Goal: Find specific page/section: Find specific page/section

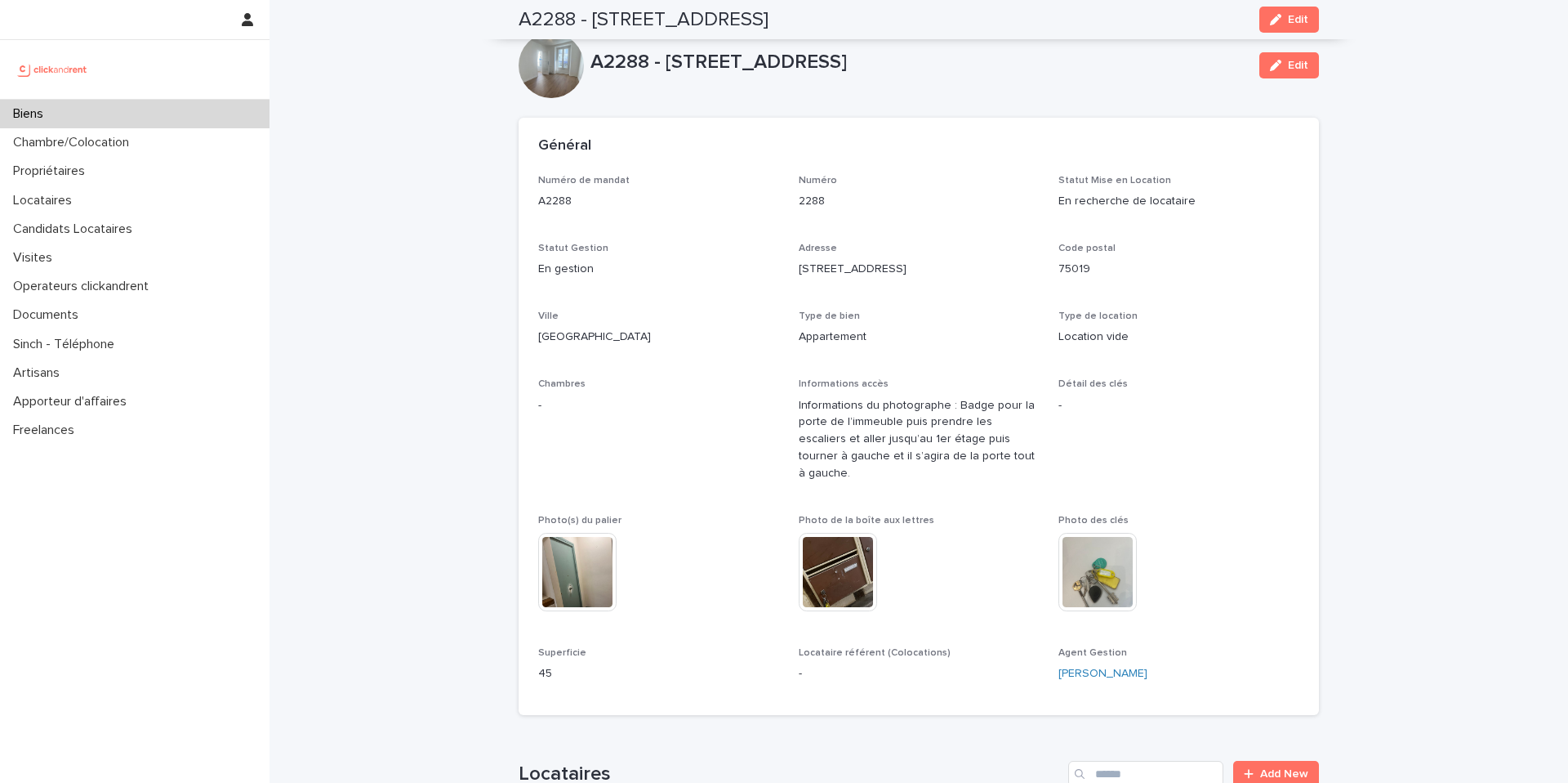
scroll to position [4614, 0]
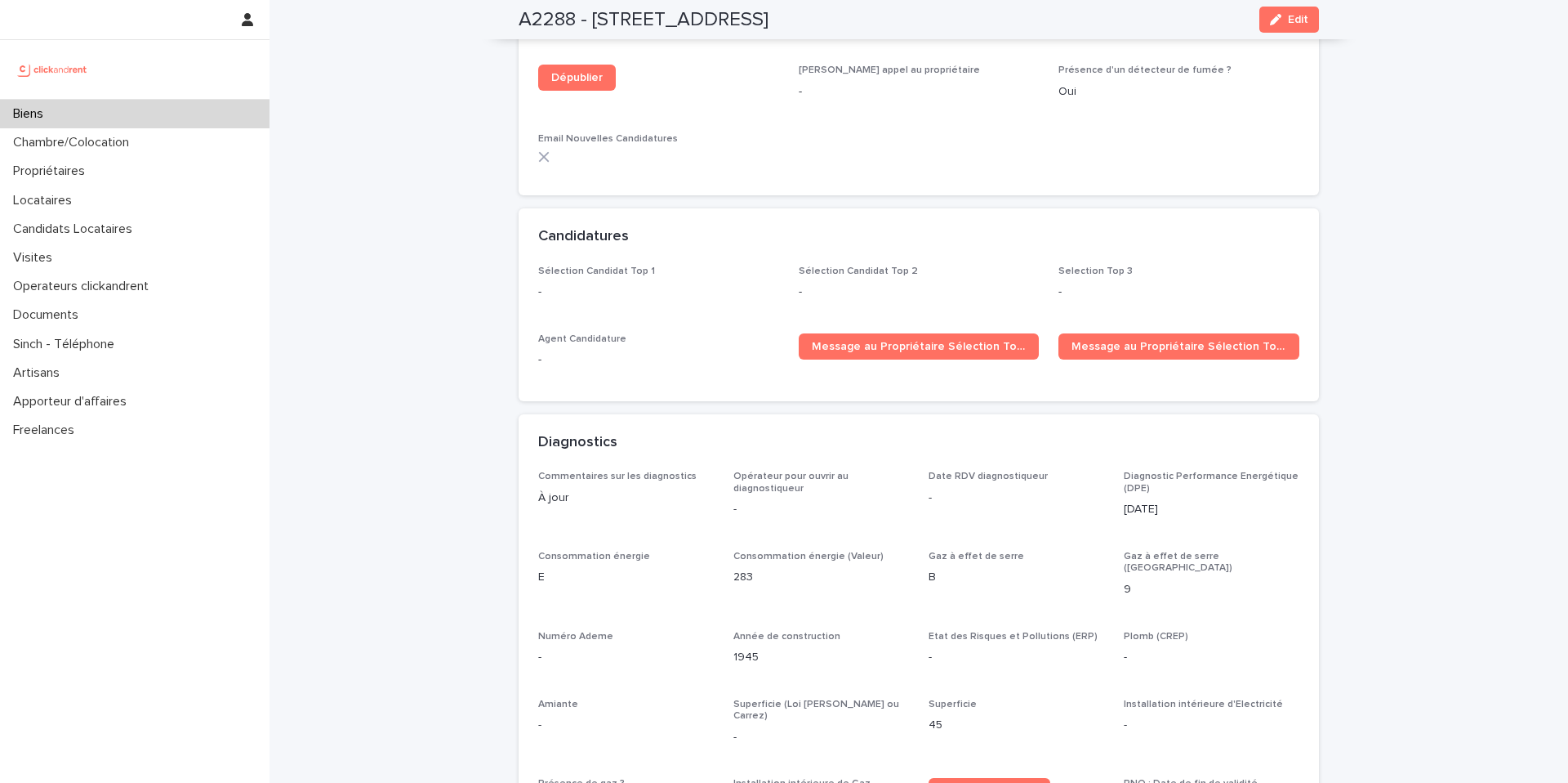
click at [114, 121] on div "Biens" at bounding box center [135, 114] width 269 height 28
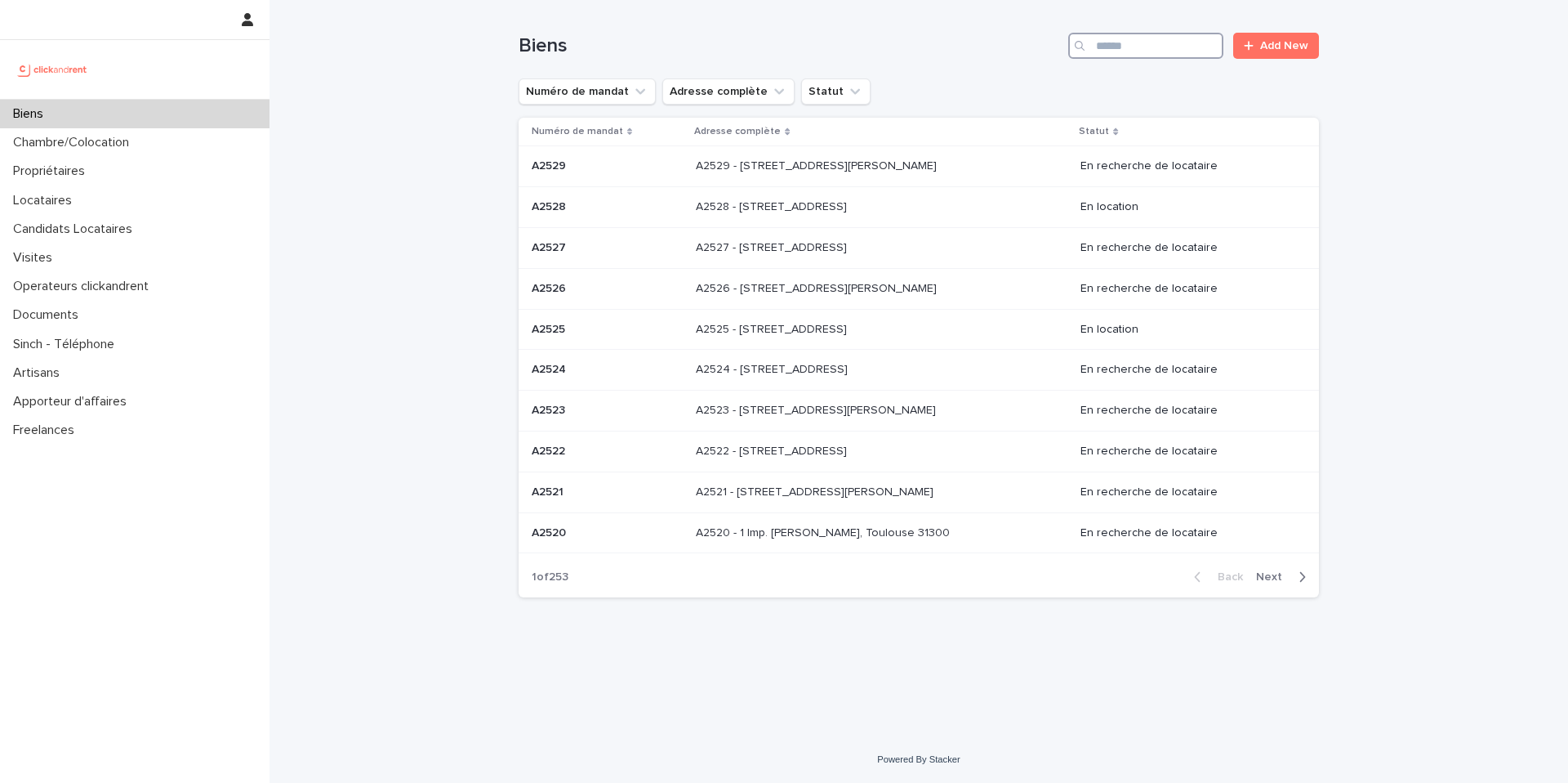
click at [1171, 49] on input "Search" at bounding box center [1146, 46] width 156 height 27
paste input "*****"
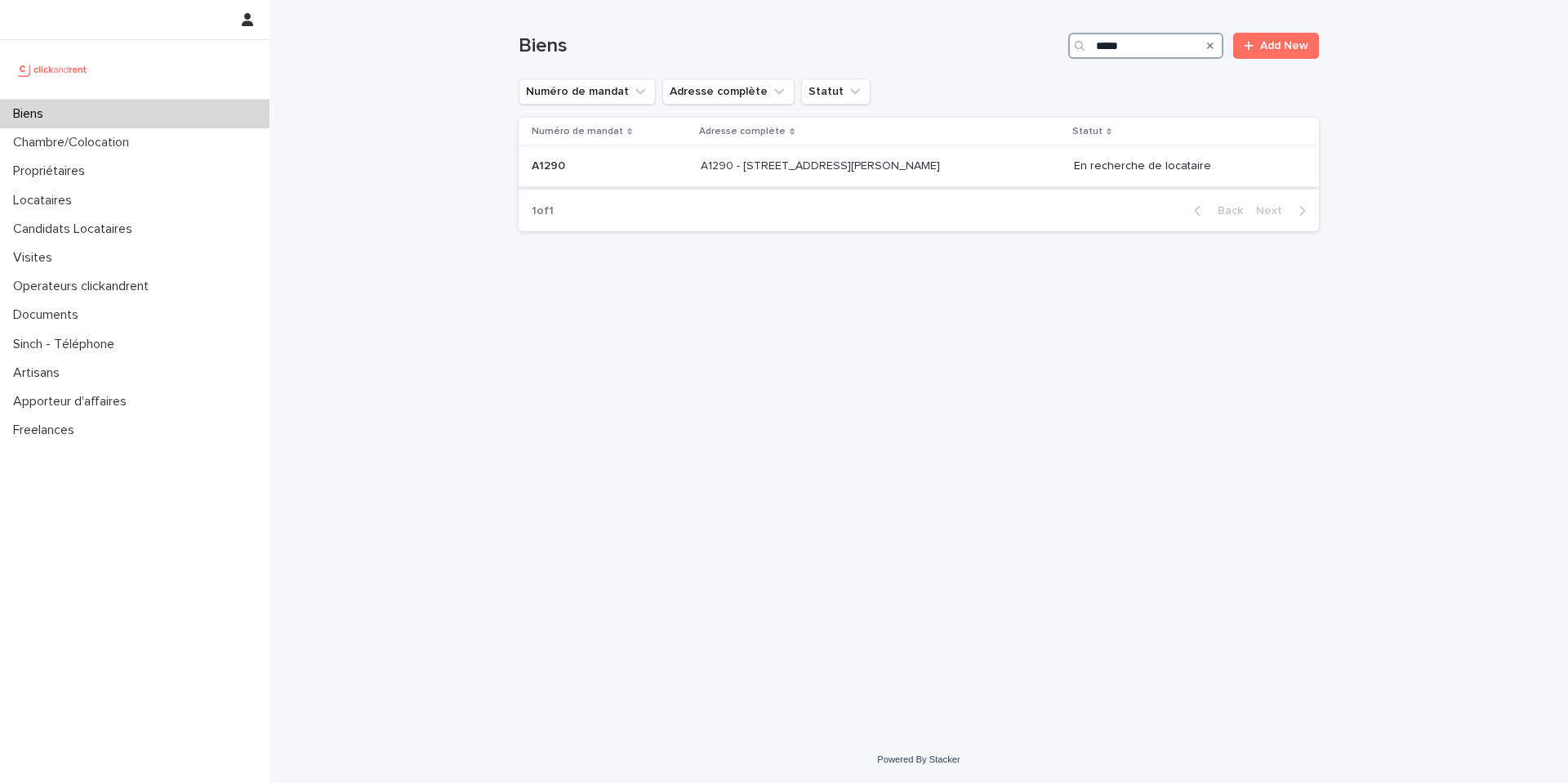
type input "*****"
click at [669, 173] on p at bounding box center [609, 166] width 156 height 14
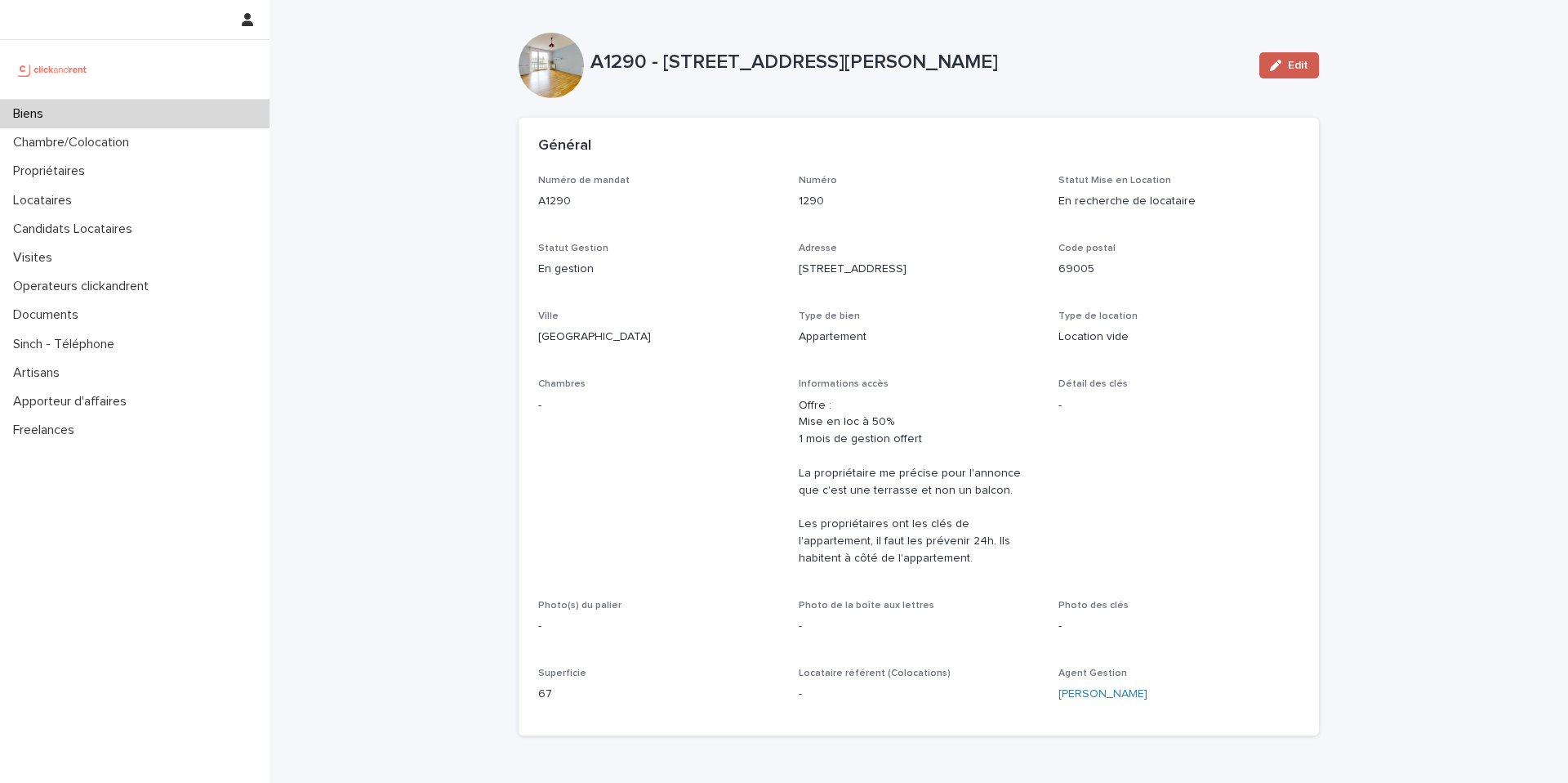
click at [1268, 56] on button "Edit" at bounding box center [1289, 65] width 60 height 27
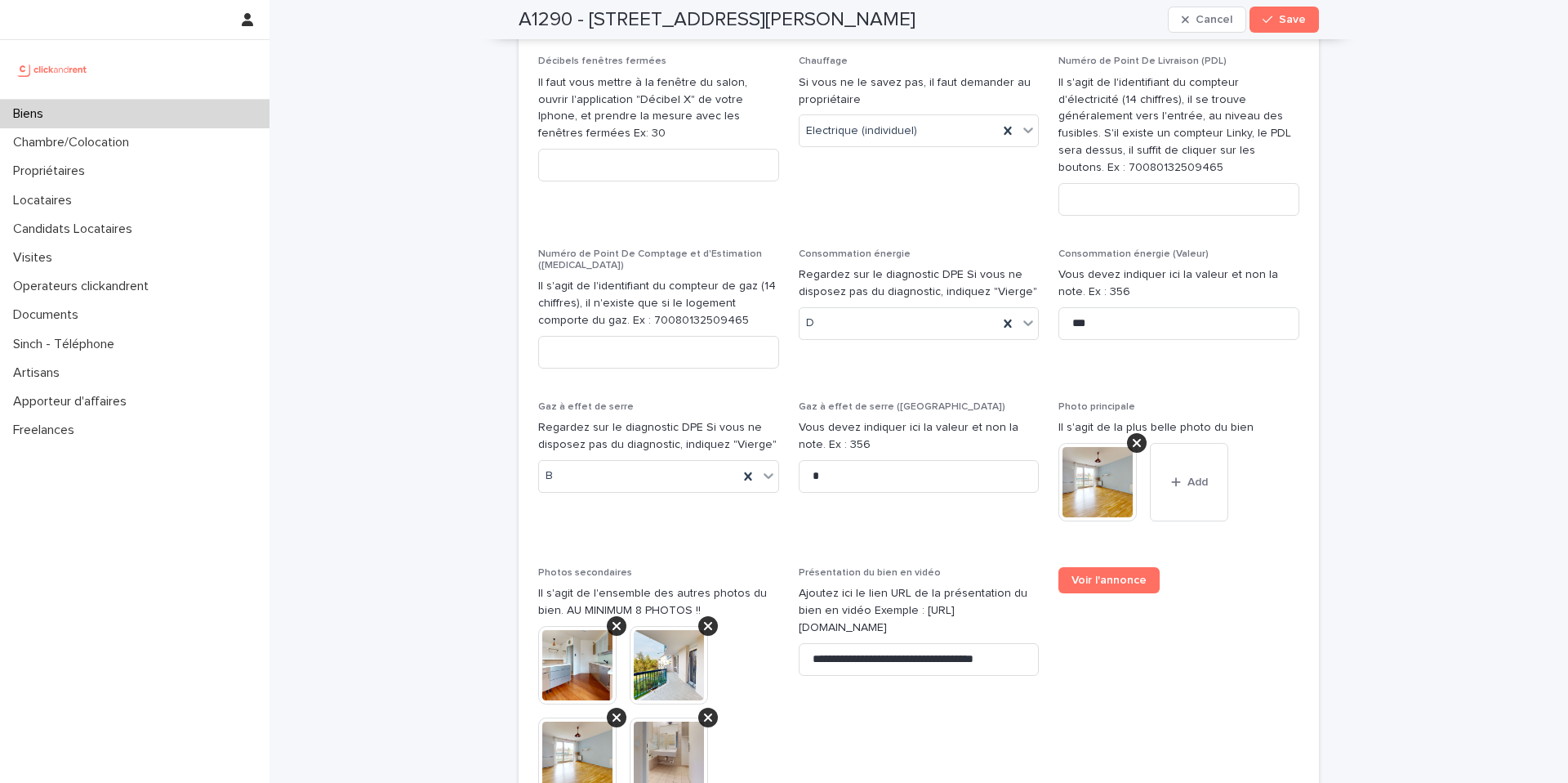
scroll to position [6355, 0]
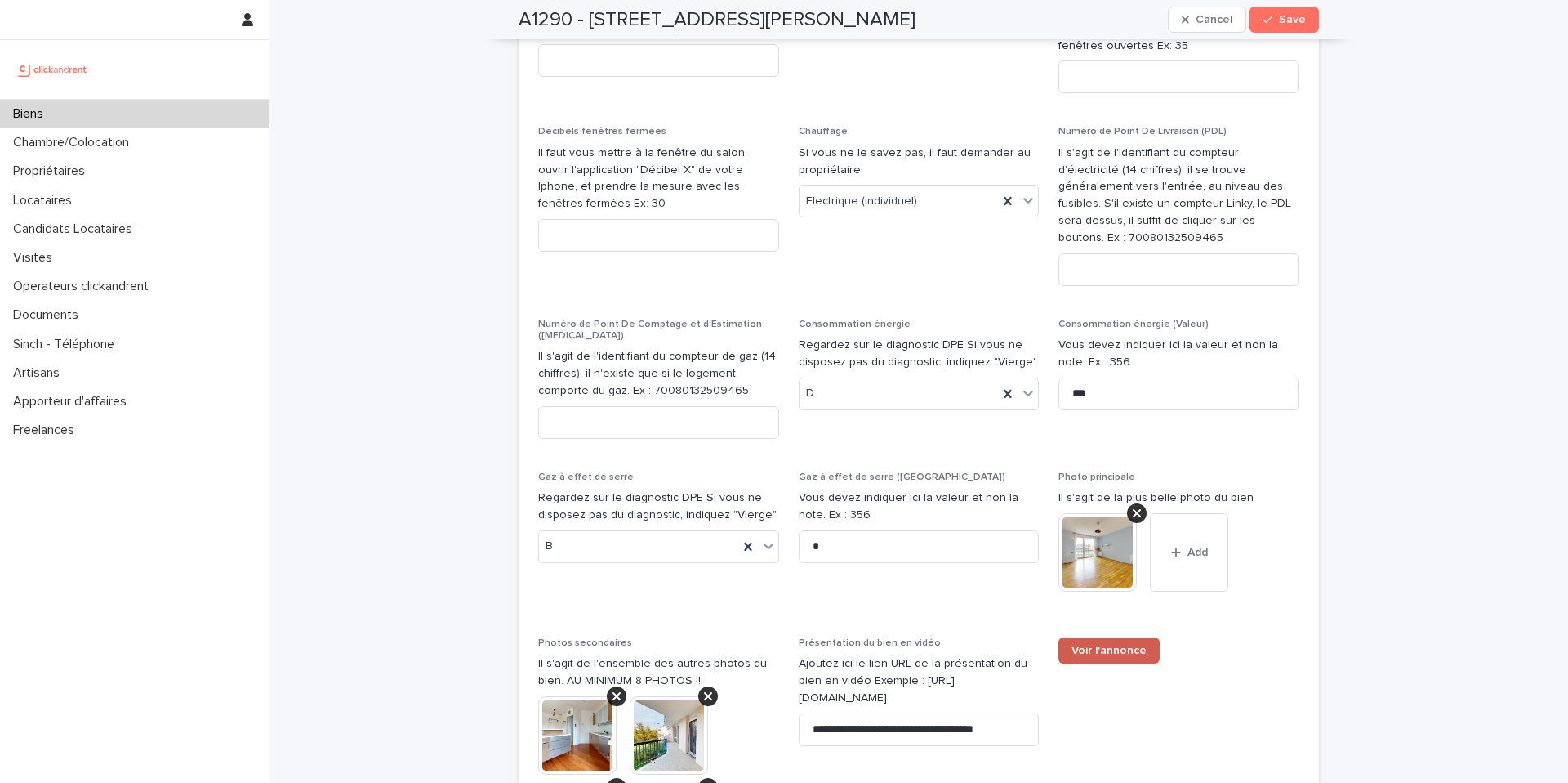
click at [1096, 644] on span "Voir l'annonce" at bounding box center [1109, 650] width 75 height 11
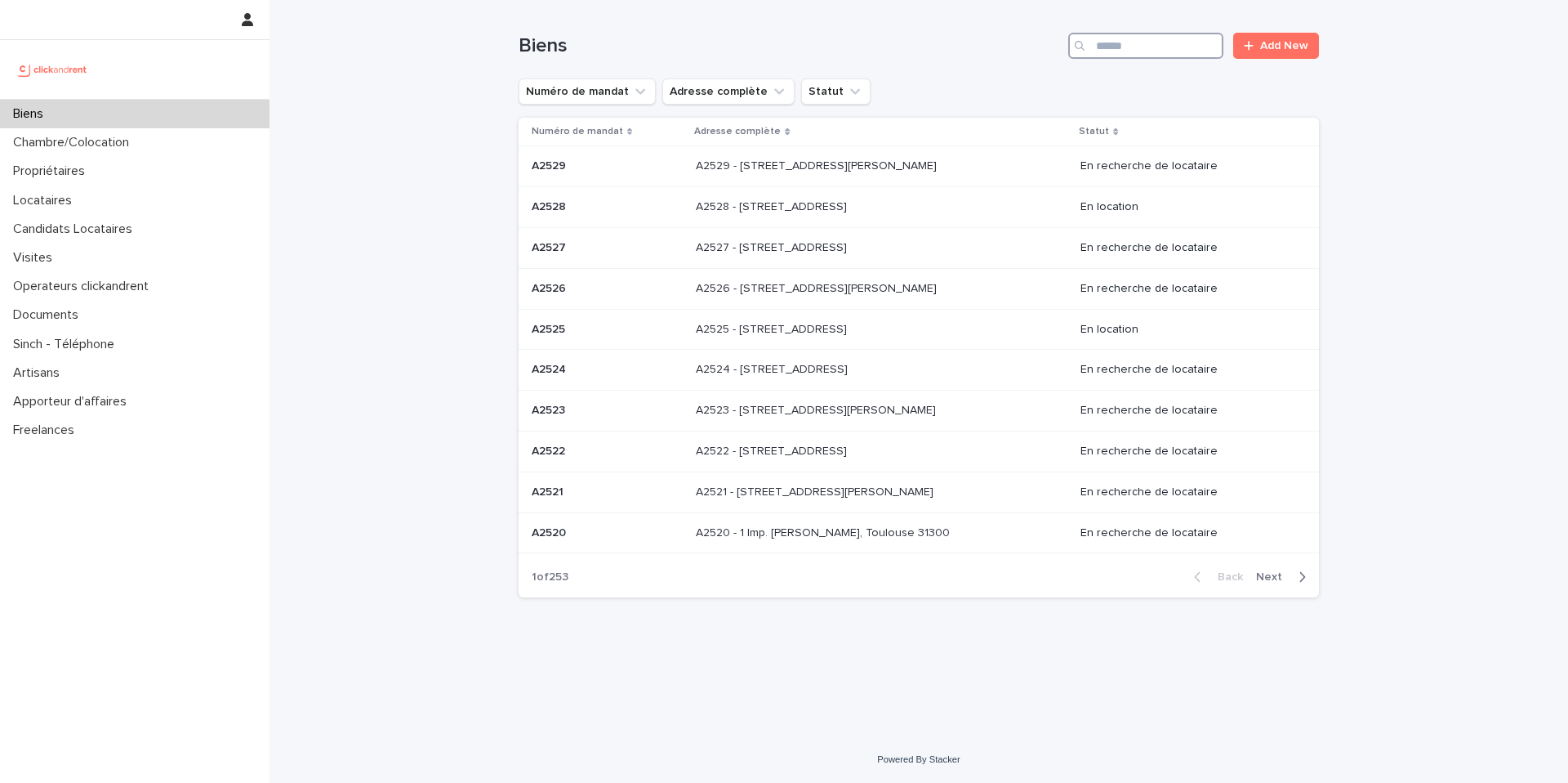
click at [1138, 49] on input "Search" at bounding box center [1146, 46] width 156 height 27
click at [1125, 45] on input "Search" at bounding box center [1146, 46] width 156 height 27
paste input "*****"
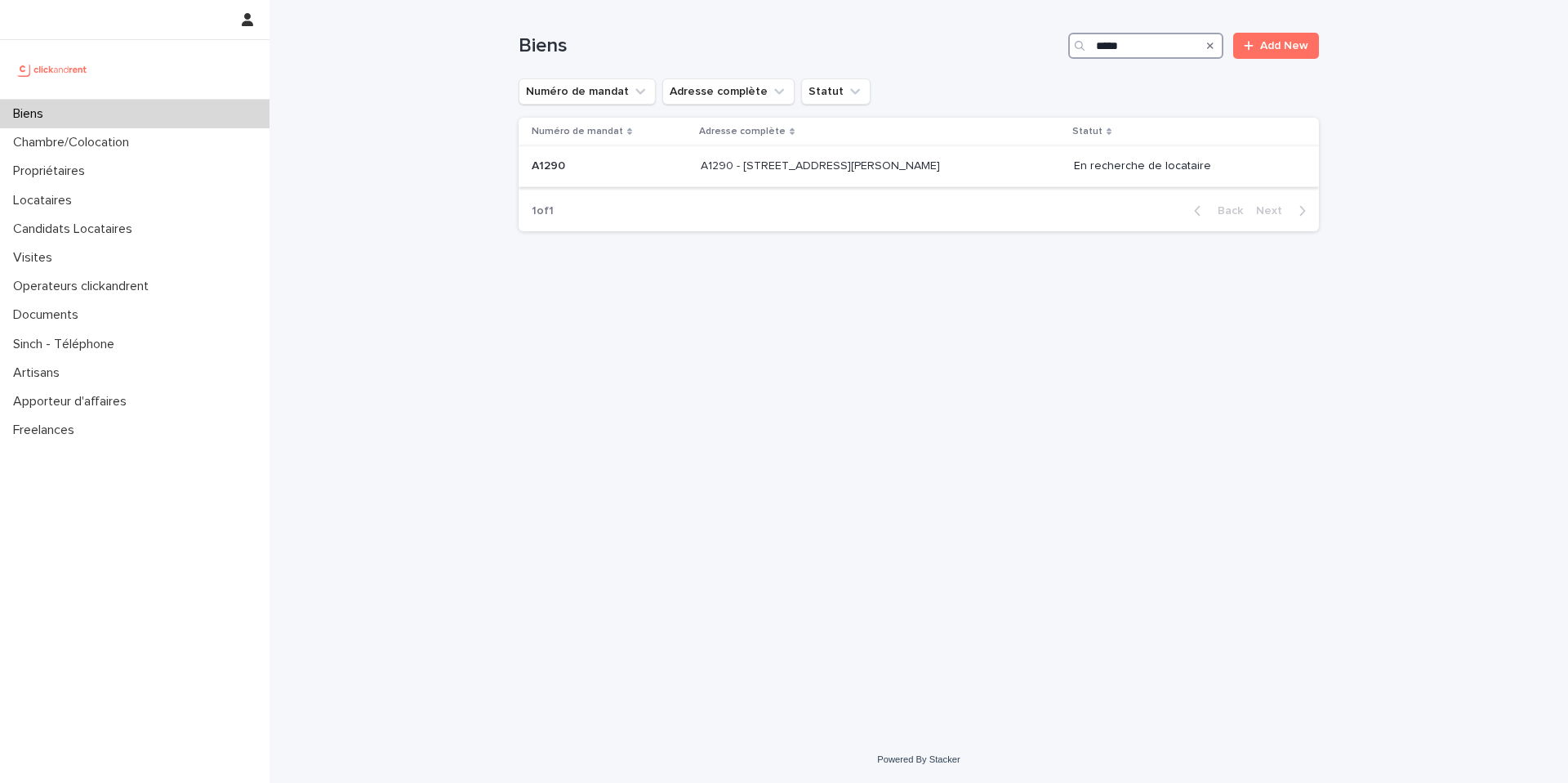
type input "*****"
click at [814, 174] on div "A1290 - 55 avenue Barthélémy Buyer, Lyon 69005 A1290 - 55 avenue Barthélémy Buy…" at bounding box center [881, 166] width 360 height 27
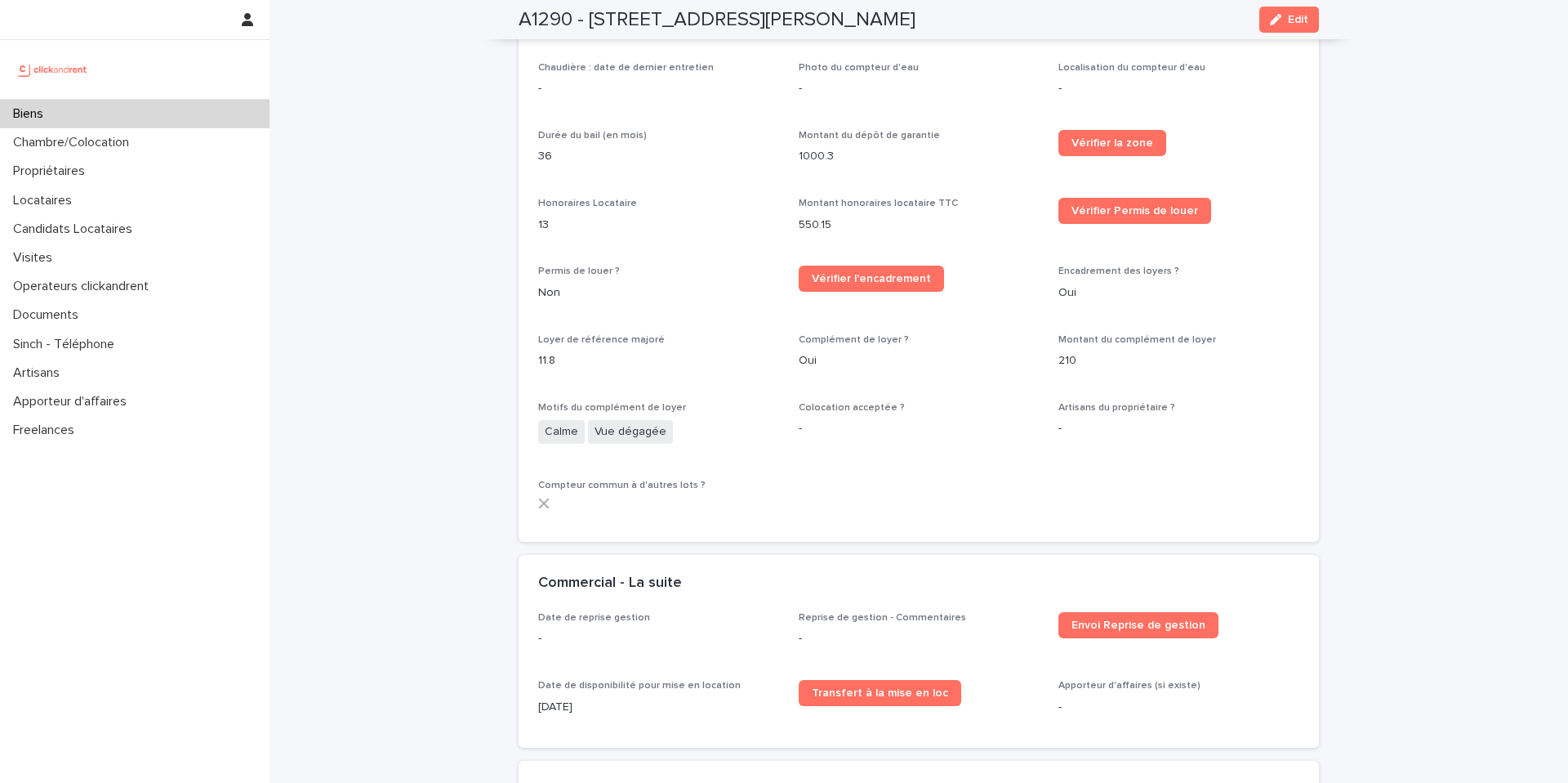
scroll to position [2624, 0]
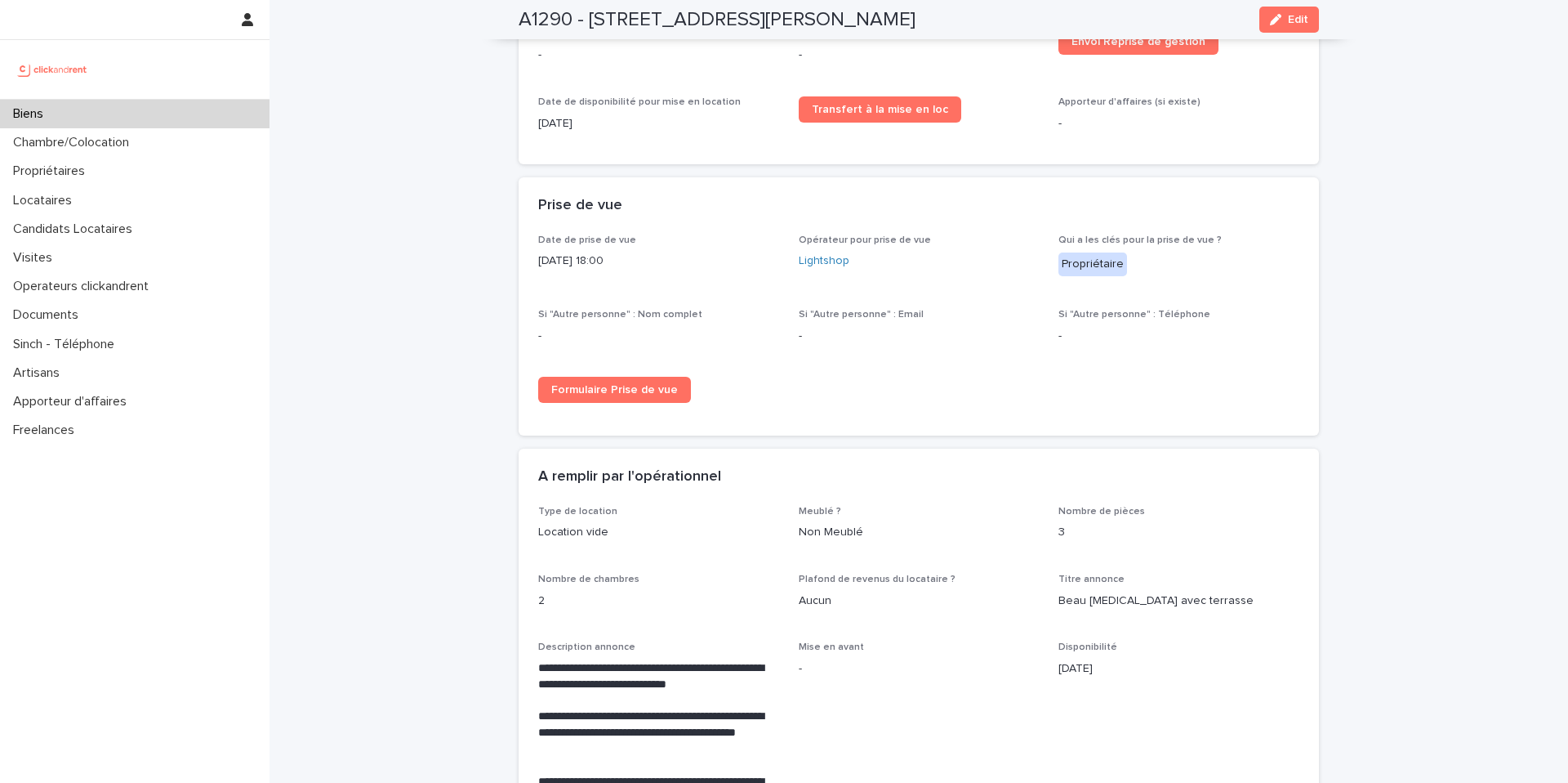
click at [99, 117] on div "Biens" at bounding box center [135, 114] width 269 height 28
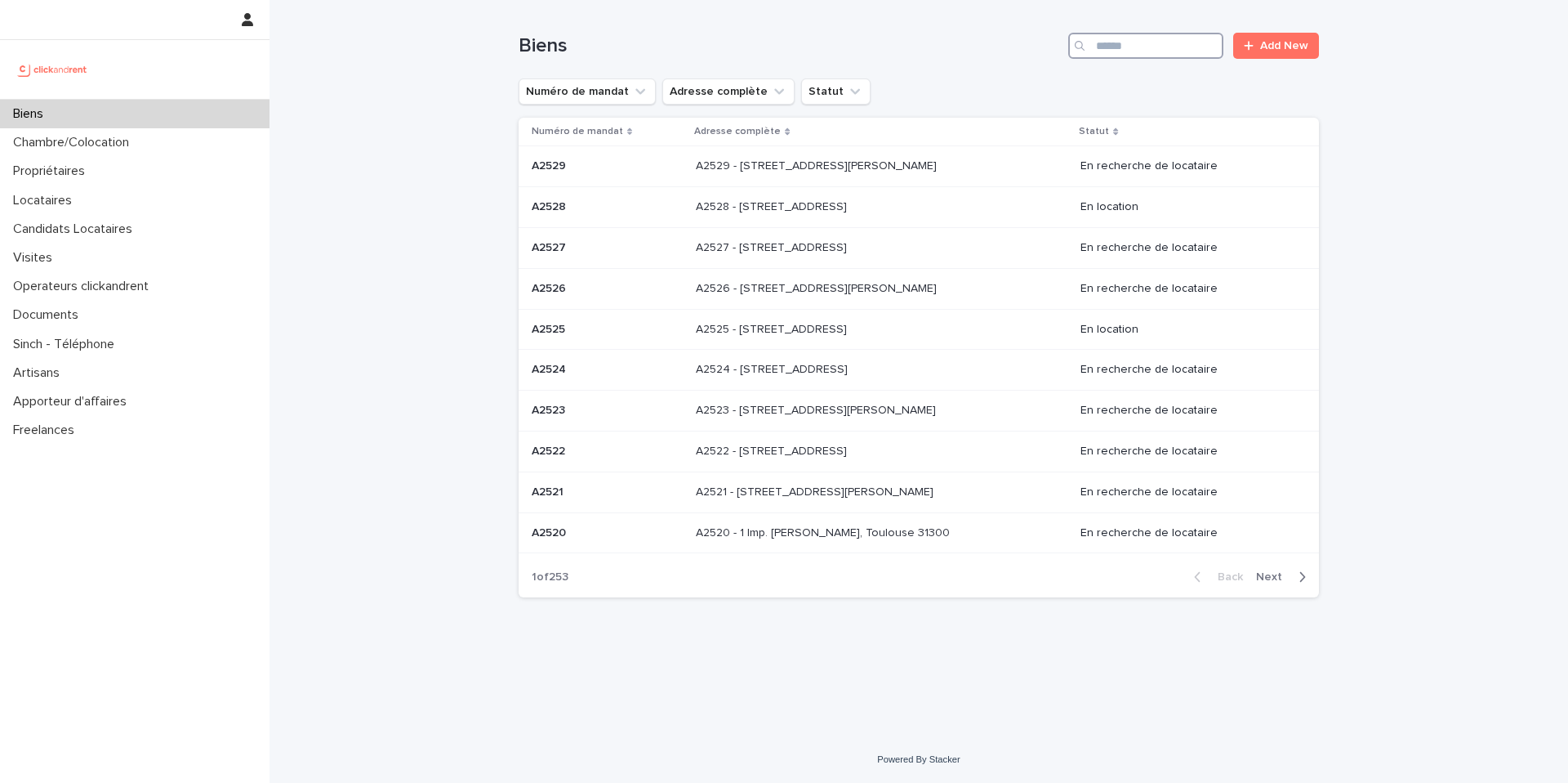
click at [1126, 50] on input "Search" at bounding box center [1146, 46] width 156 height 27
paste input "*****"
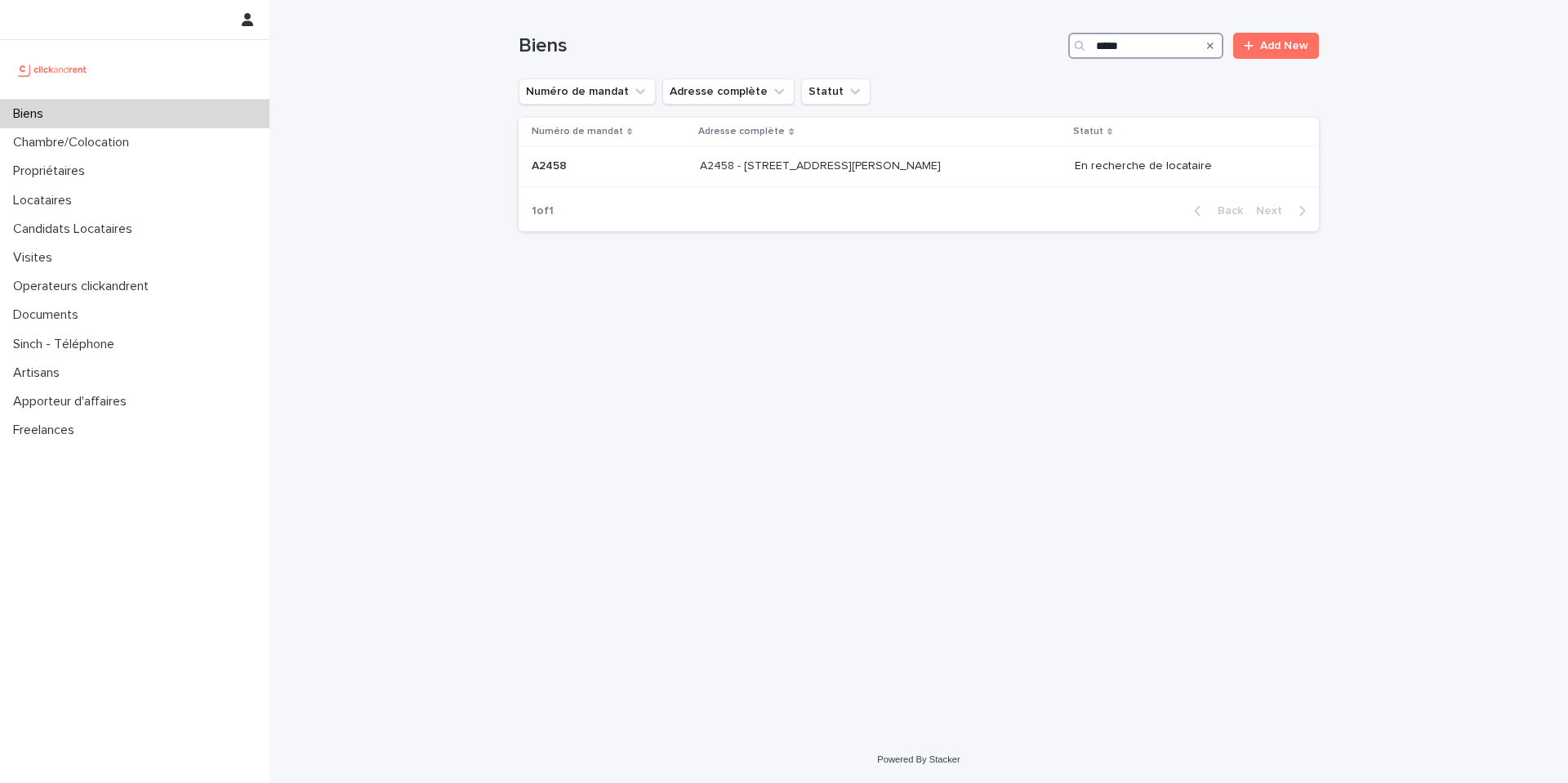
type input "*****"
click at [669, 170] on p at bounding box center [609, 166] width 156 height 14
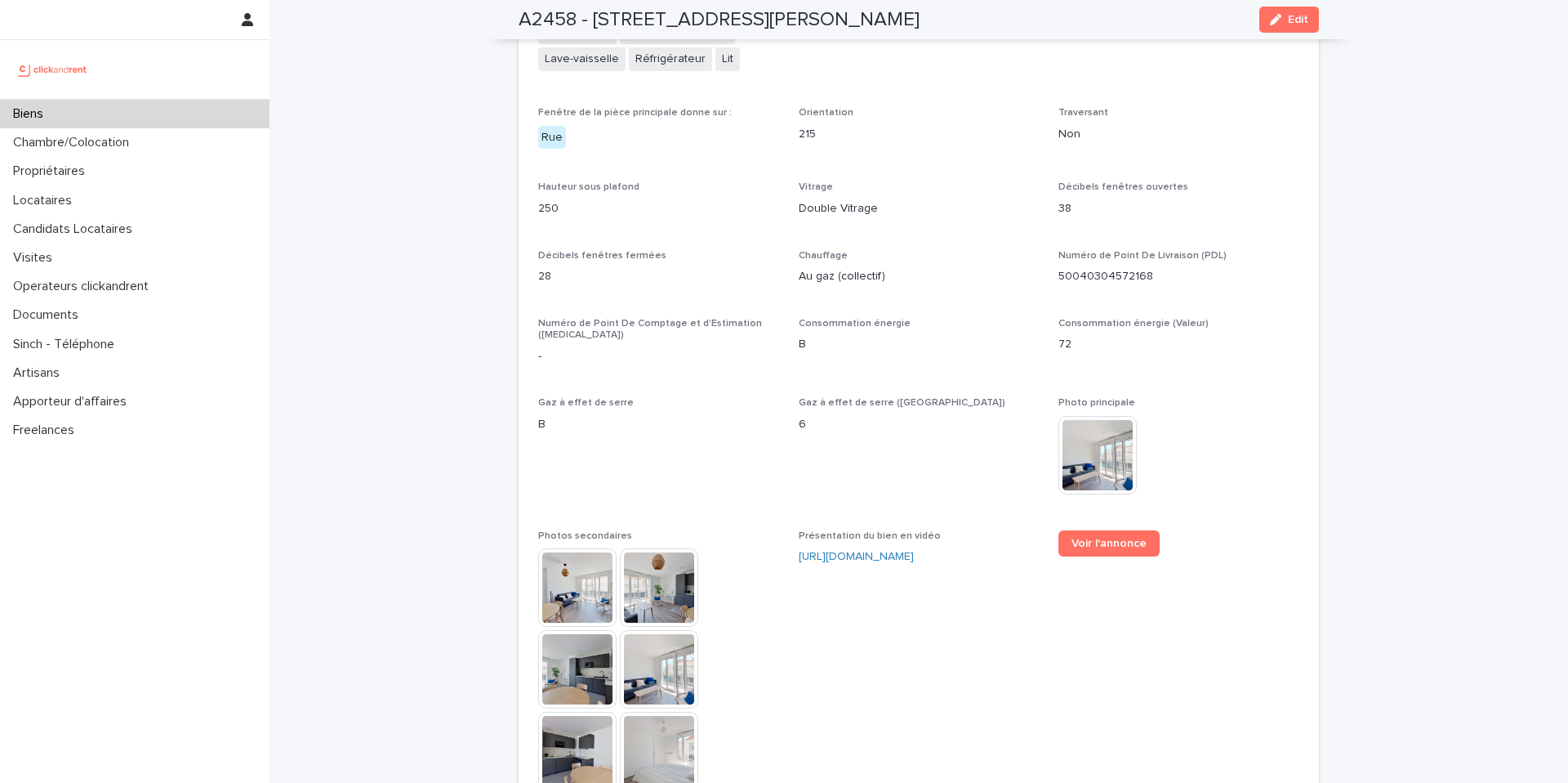
scroll to position [4769, 0]
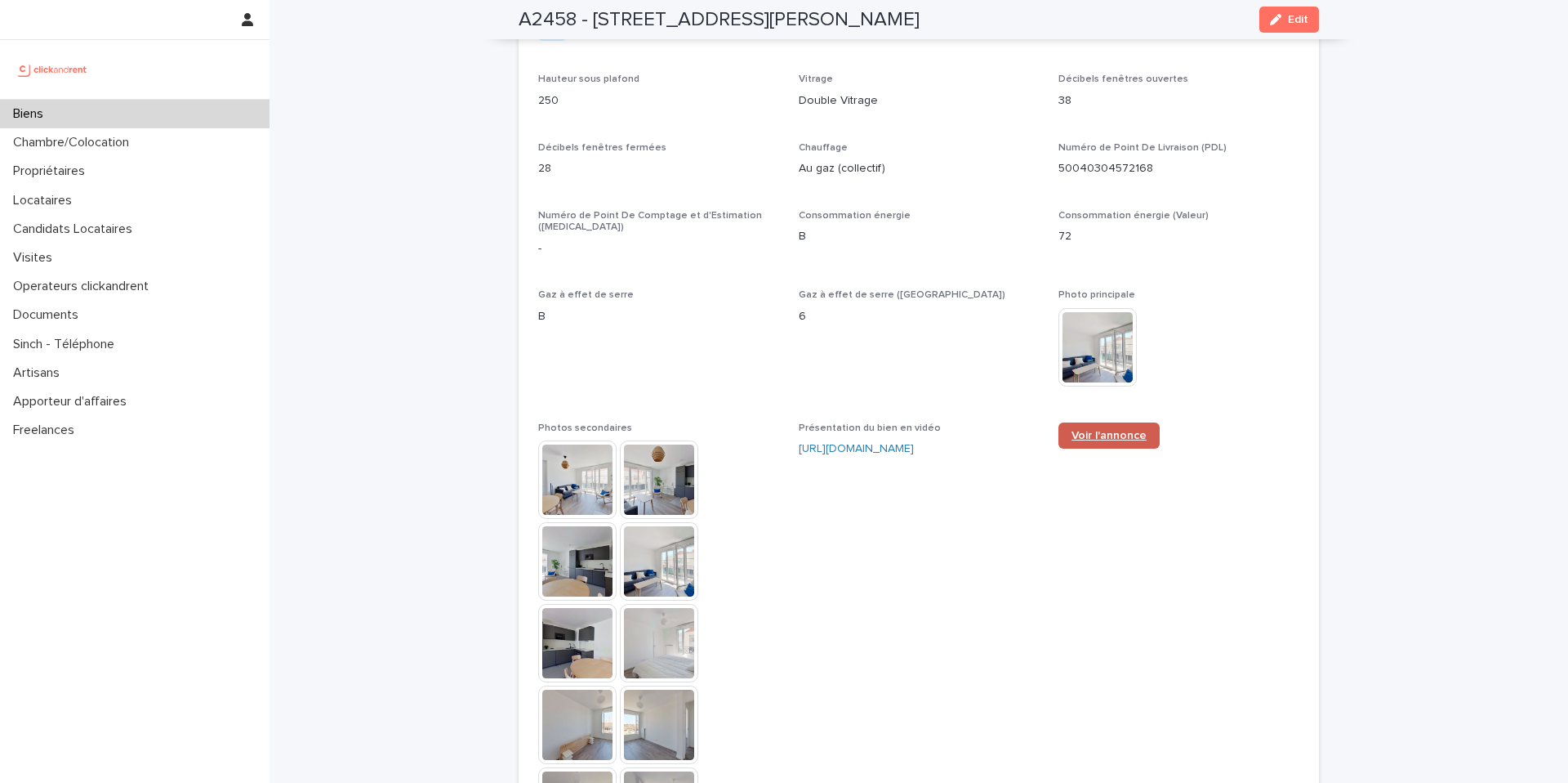
click at [1119, 422] on link "Voir l'annonce" at bounding box center [1109, 436] width 101 height 27
click at [80, 111] on div "Biens" at bounding box center [135, 114] width 269 height 28
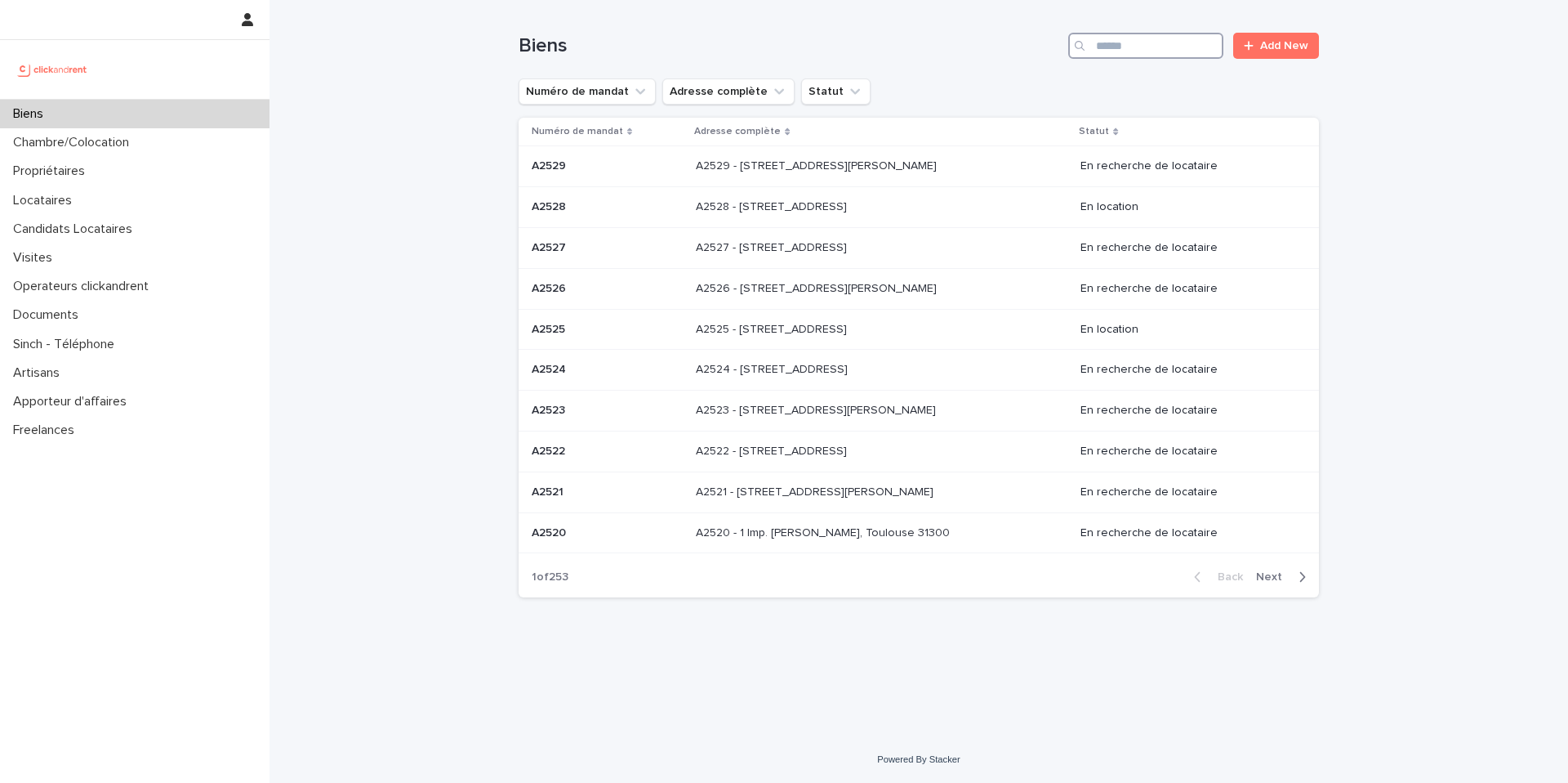
click at [1101, 45] on input "Search" at bounding box center [1146, 46] width 156 height 27
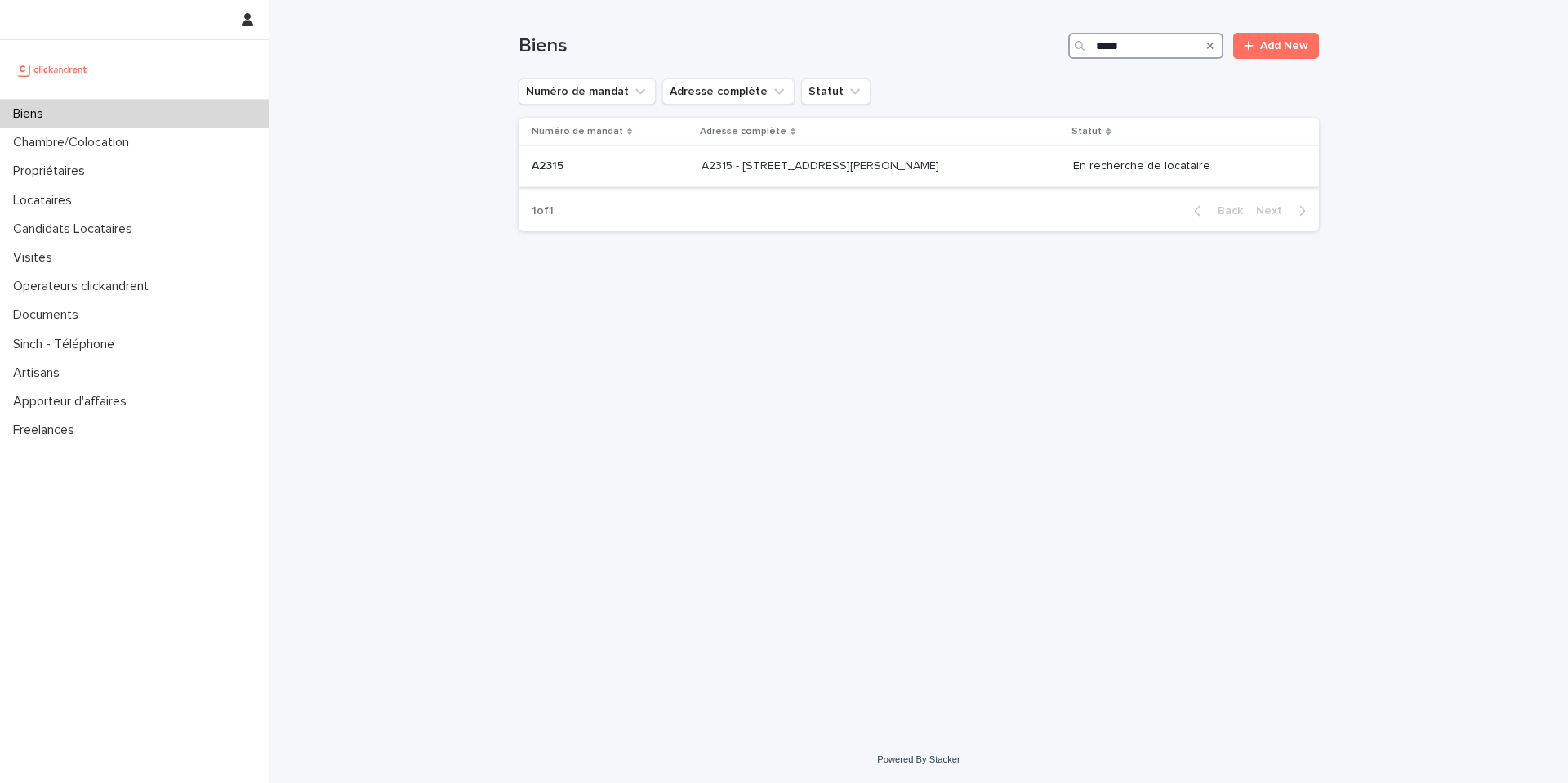
type input "*****"
click at [803, 158] on p "A2315 - 39 rue de l'Abbé Ruellan, Argenteuil 95100" at bounding box center [822, 164] width 241 height 17
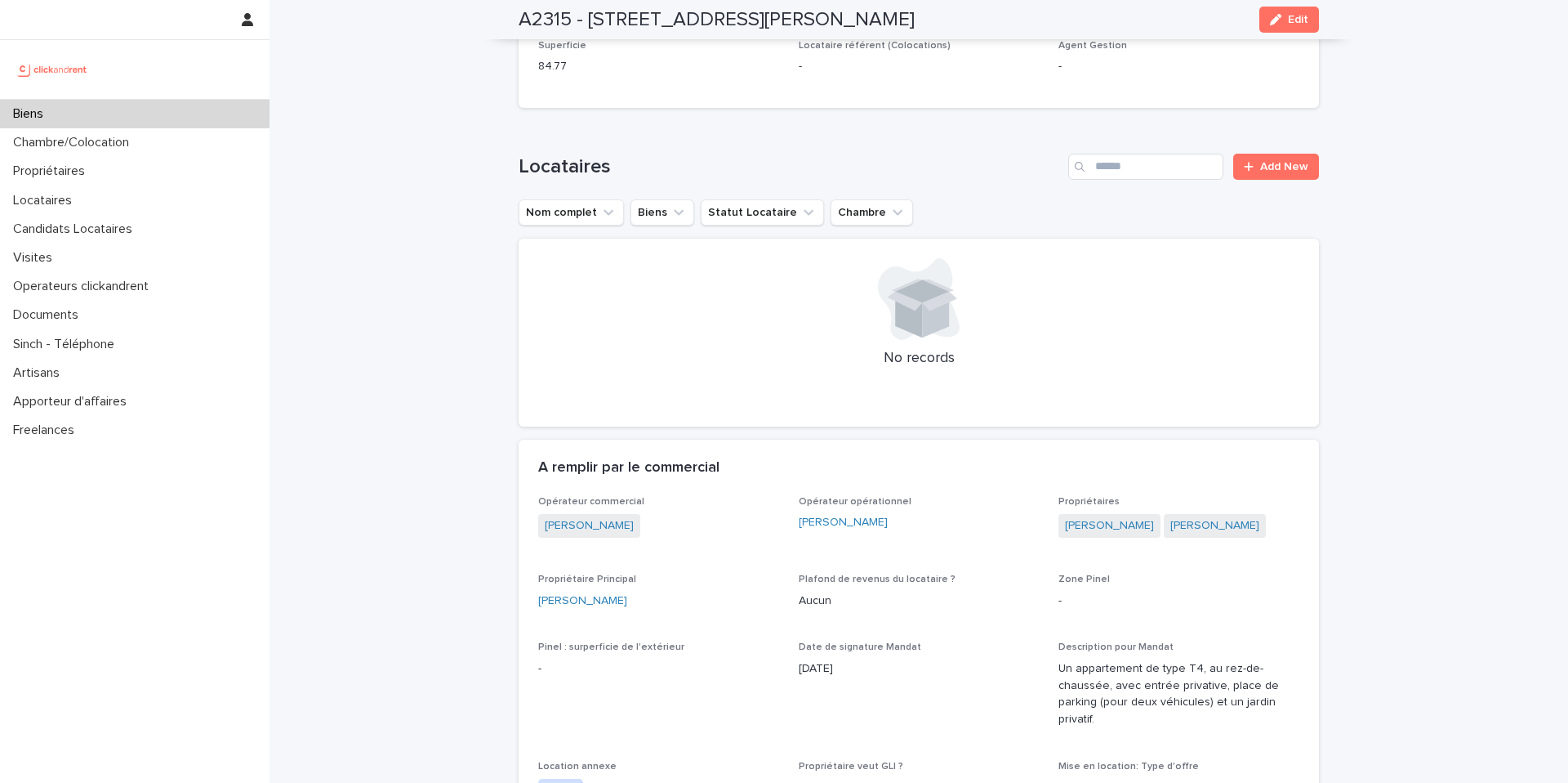
scroll to position [172, 0]
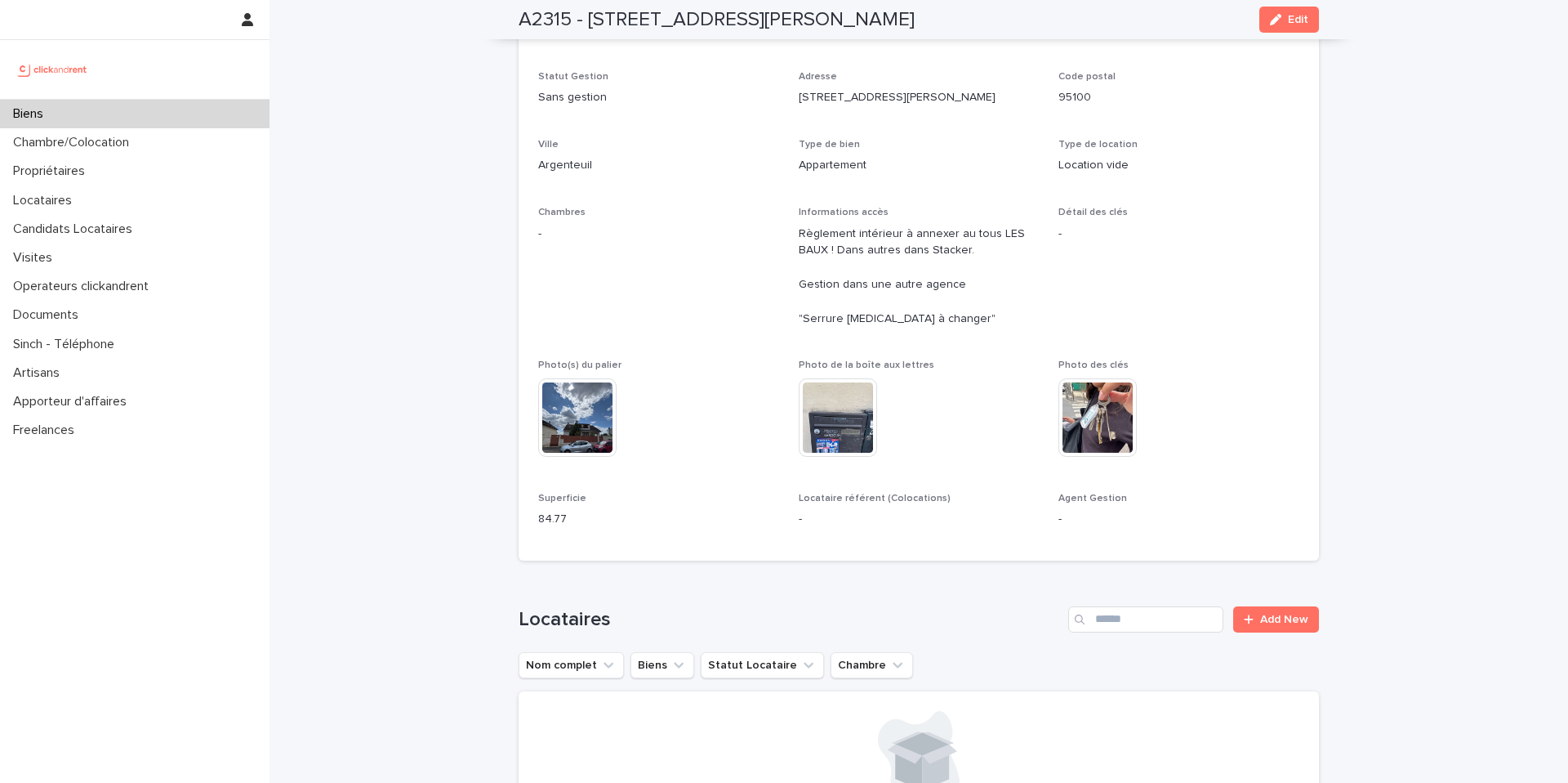
click at [584, 393] on img at bounding box center [577, 418] width 79 height 79
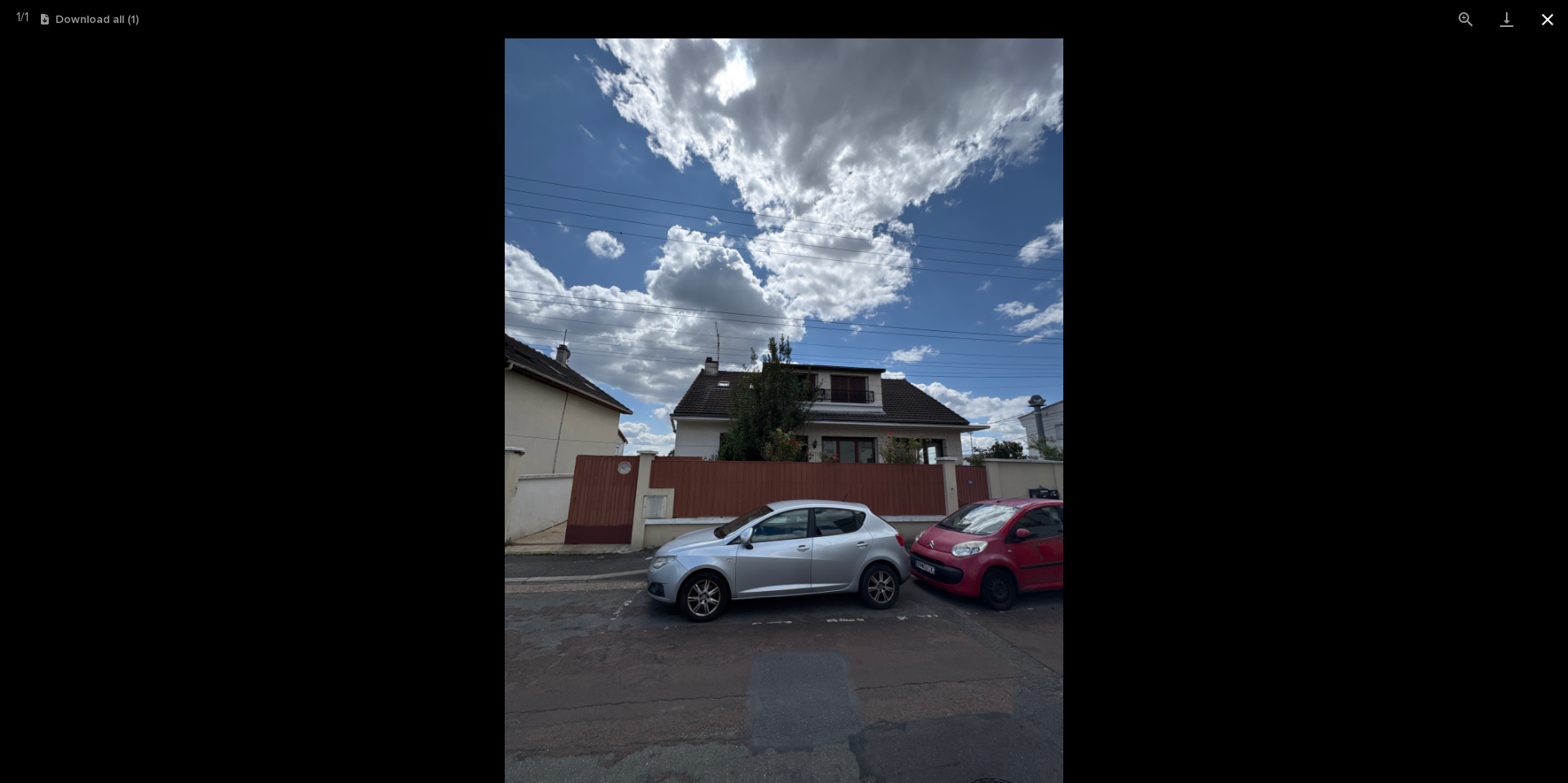
click at [1553, 26] on button "Close gallery" at bounding box center [1547, 19] width 41 height 38
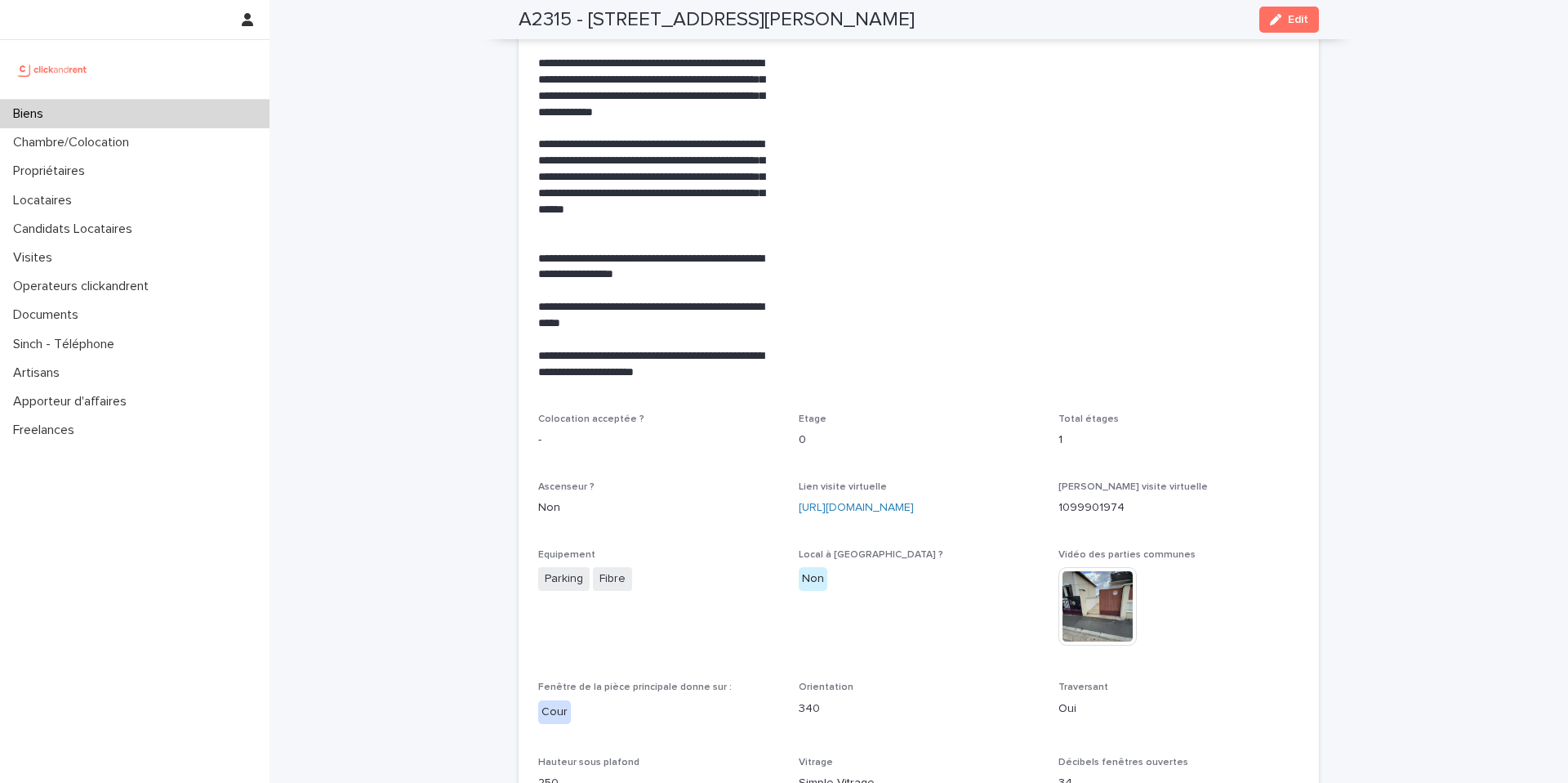
scroll to position [3305, 0]
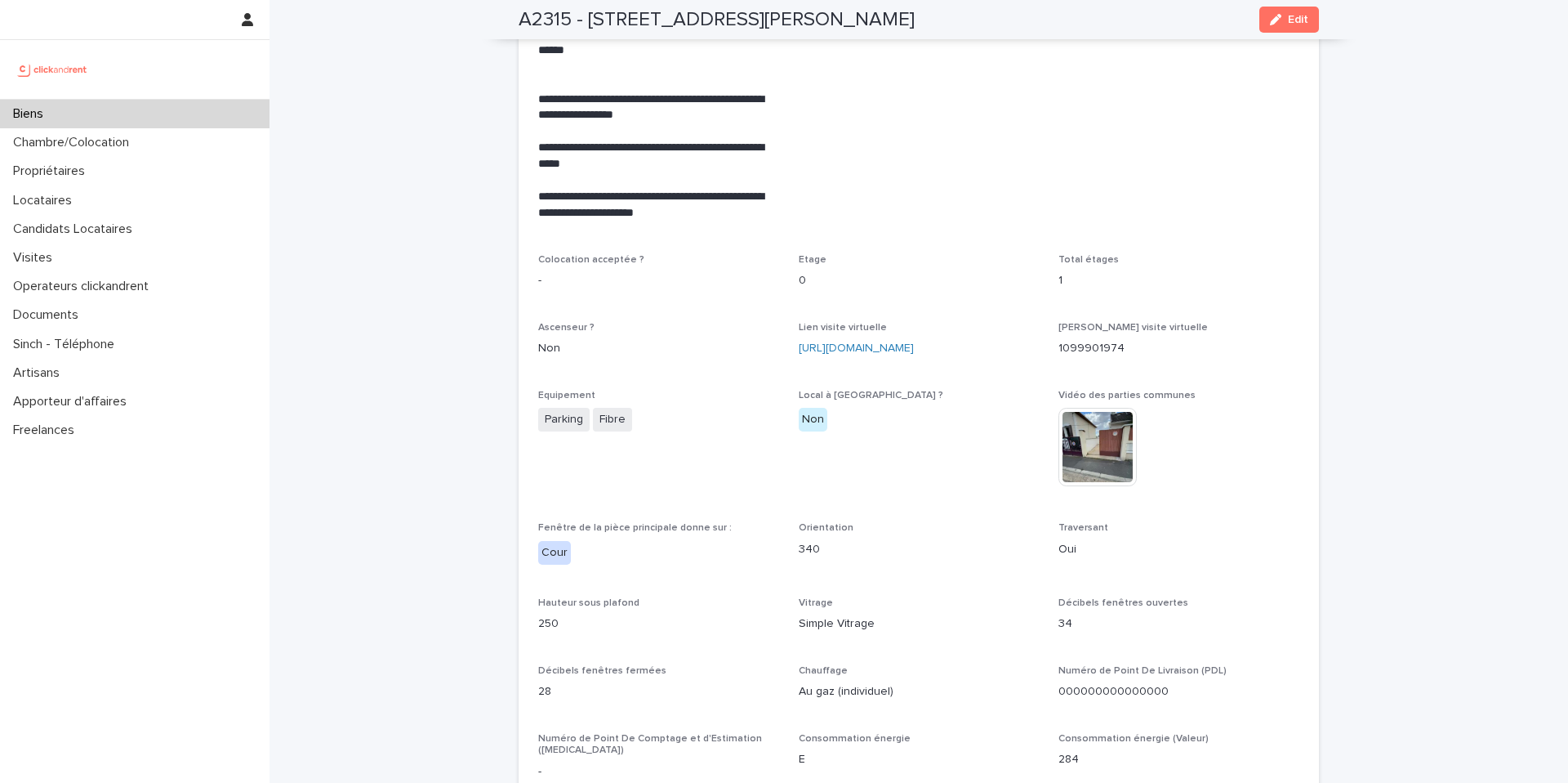
click at [1116, 438] on img at bounding box center [1098, 447] width 79 height 79
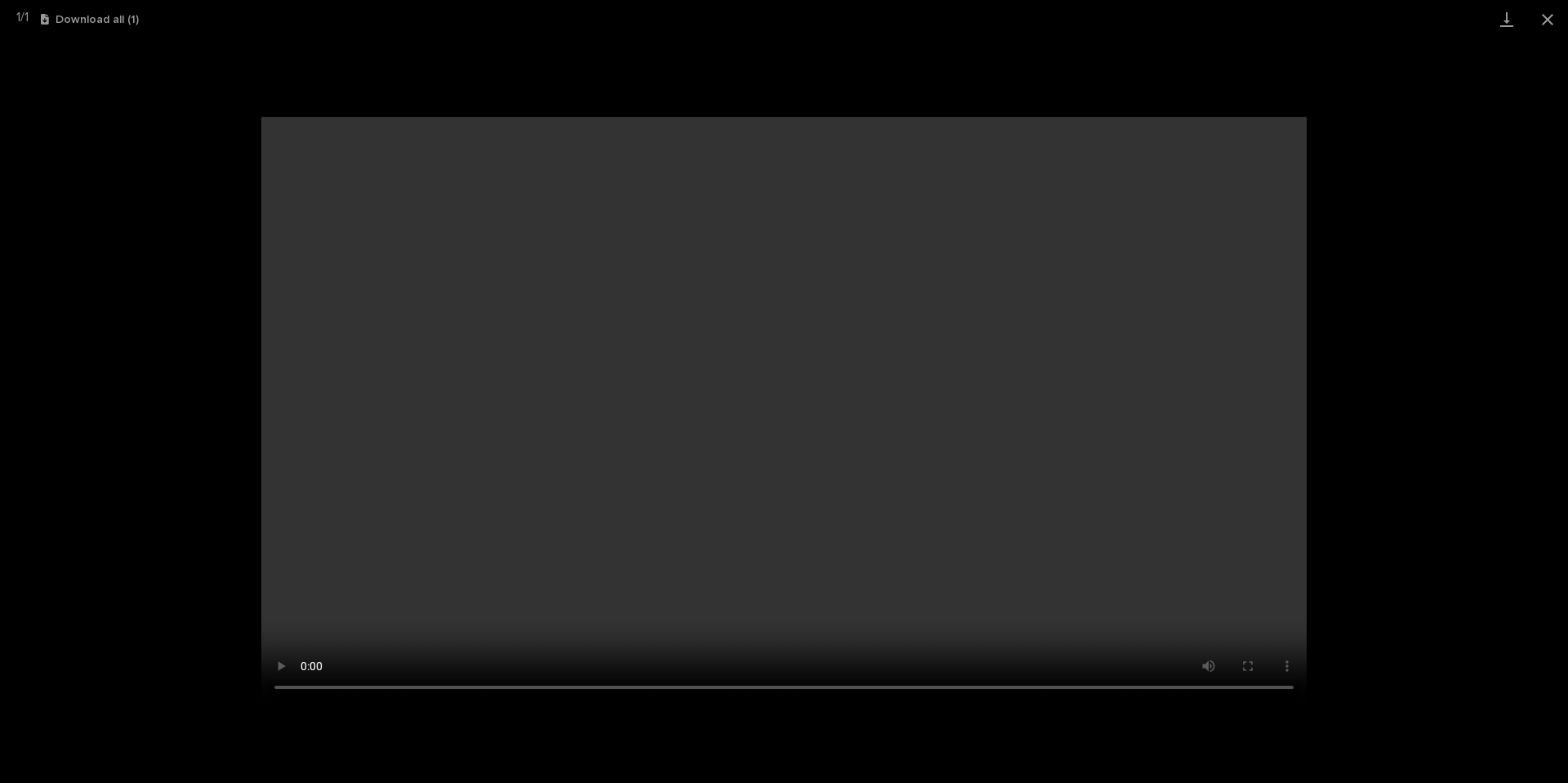
click at [1369, 278] on div "Your browser does not support HTML5 video." at bounding box center [784, 410] width 1568 height 744
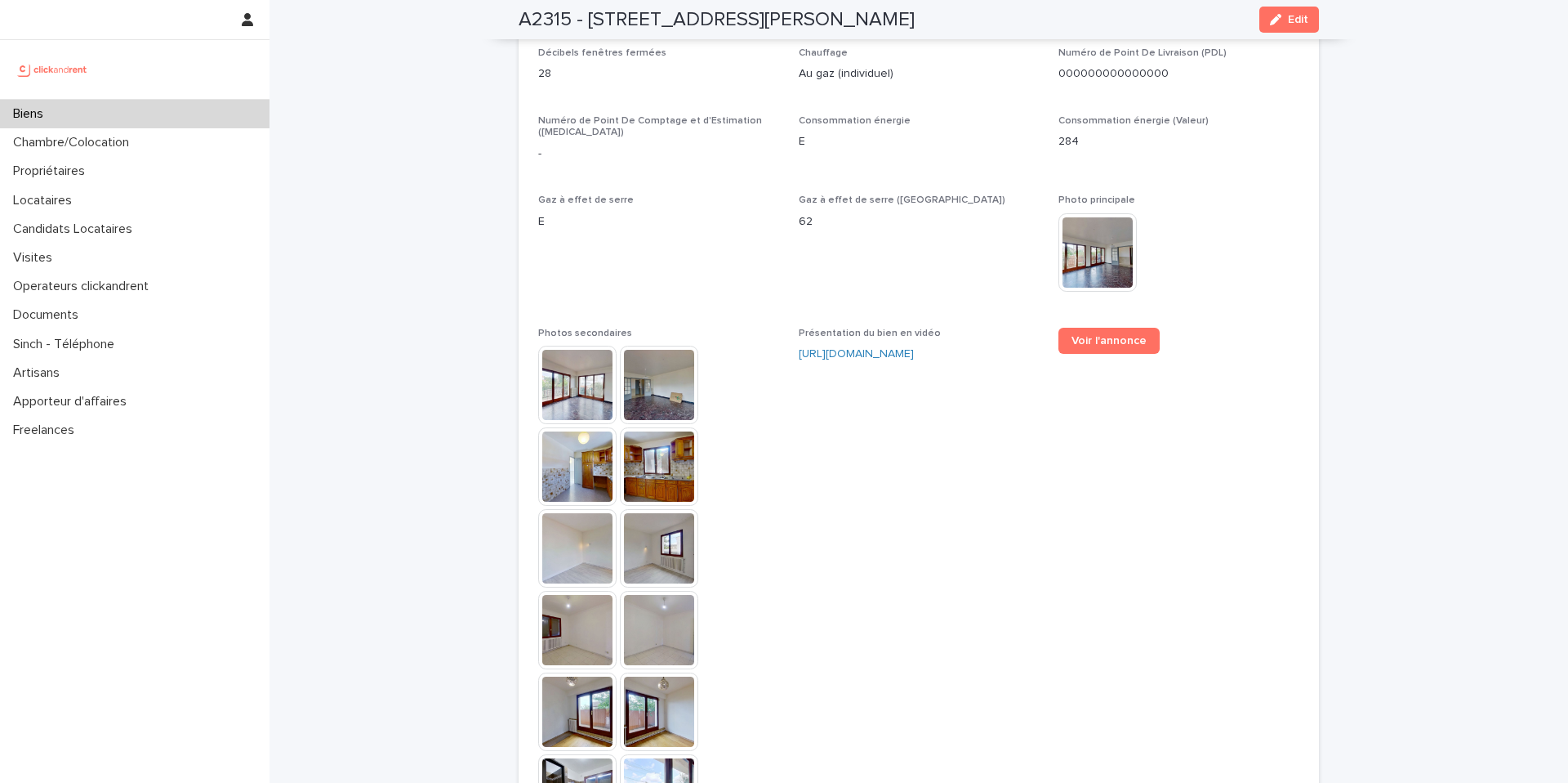
scroll to position [4082, 0]
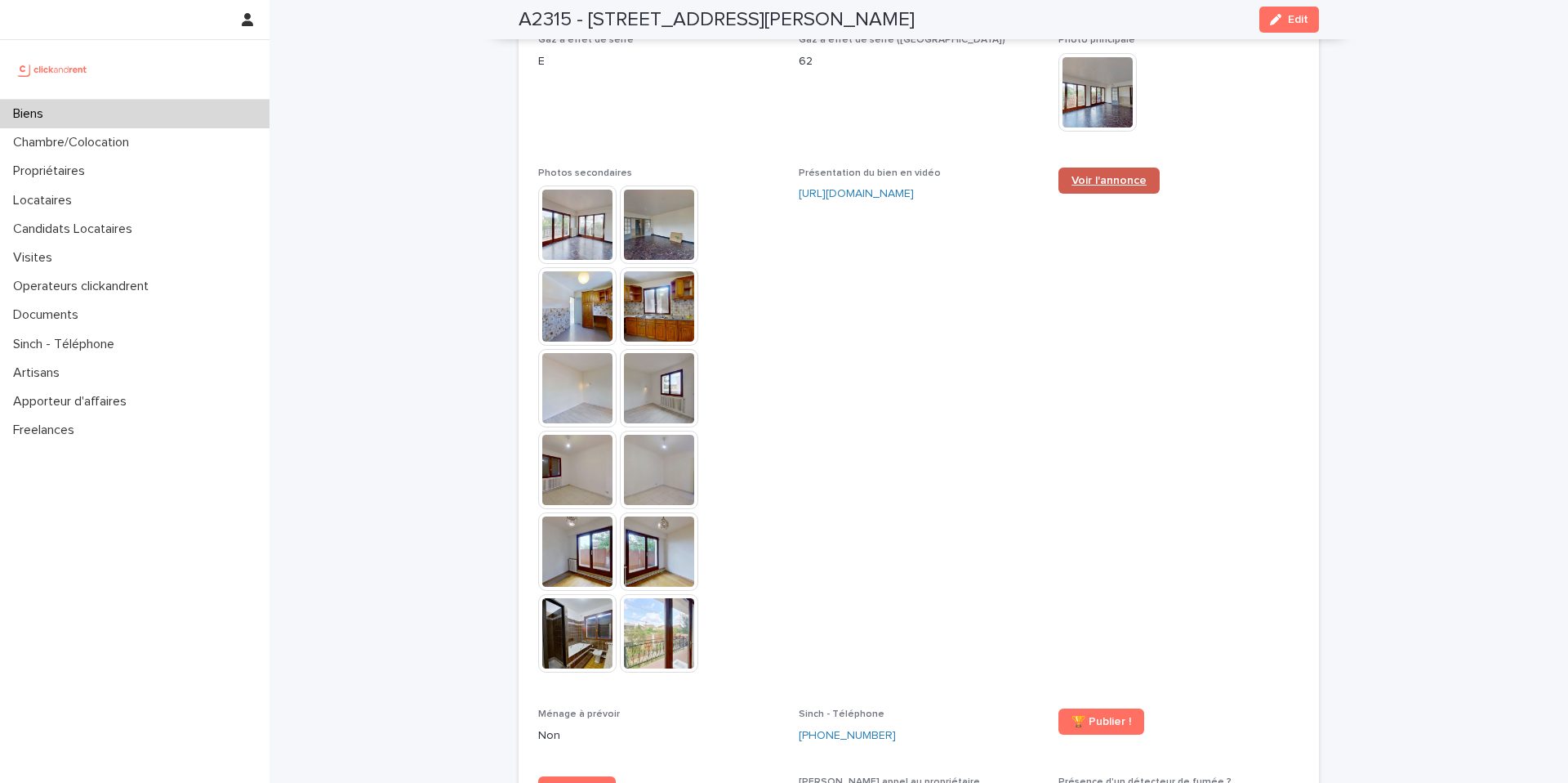
click at [1082, 175] on span "Voir l'annonce" at bounding box center [1109, 180] width 75 height 11
click at [83, 121] on div "Biens" at bounding box center [135, 114] width 269 height 28
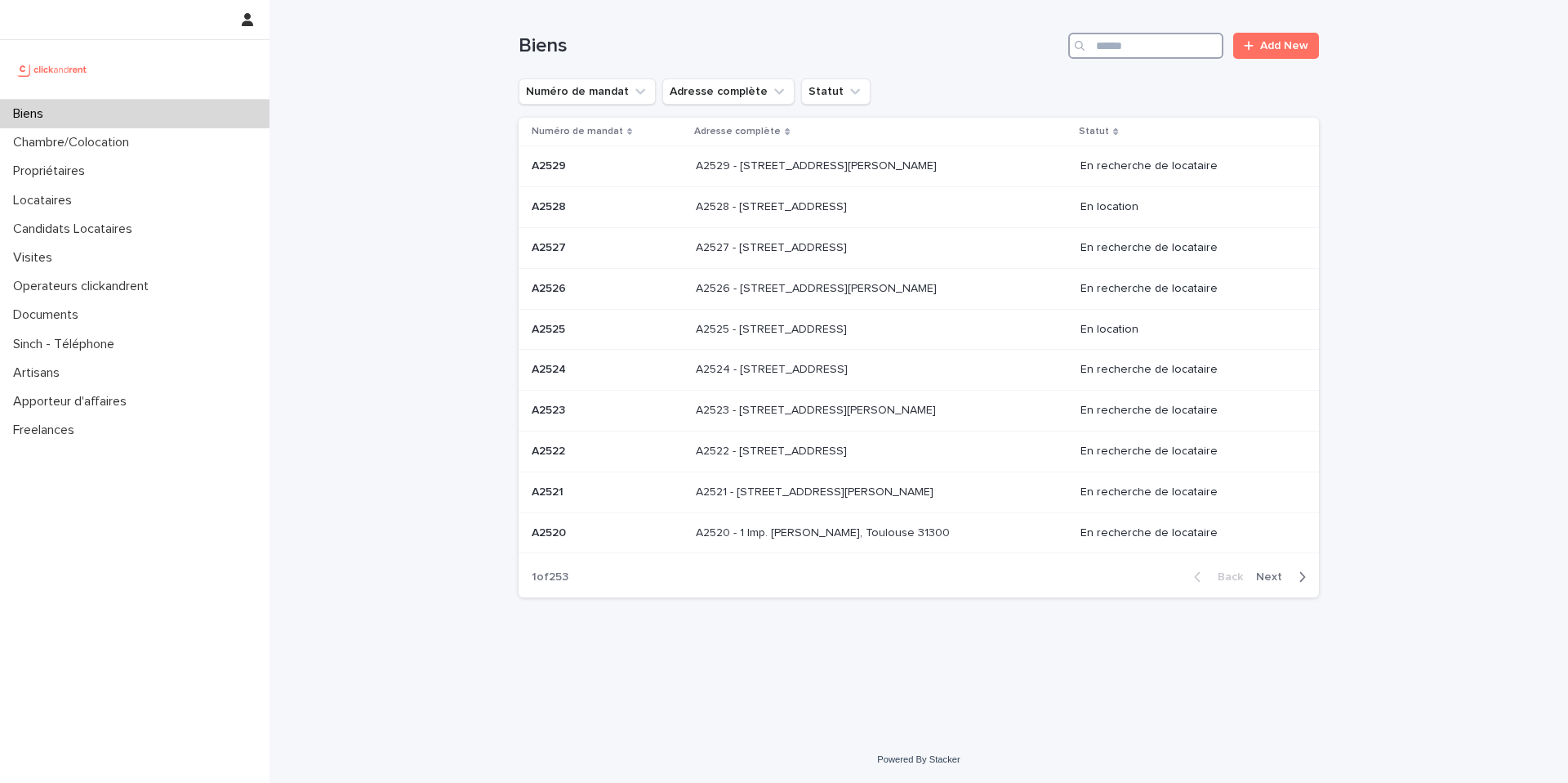
click at [1177, 35] on input "Search" at bounding box center [1146, 46] width 156 height 27
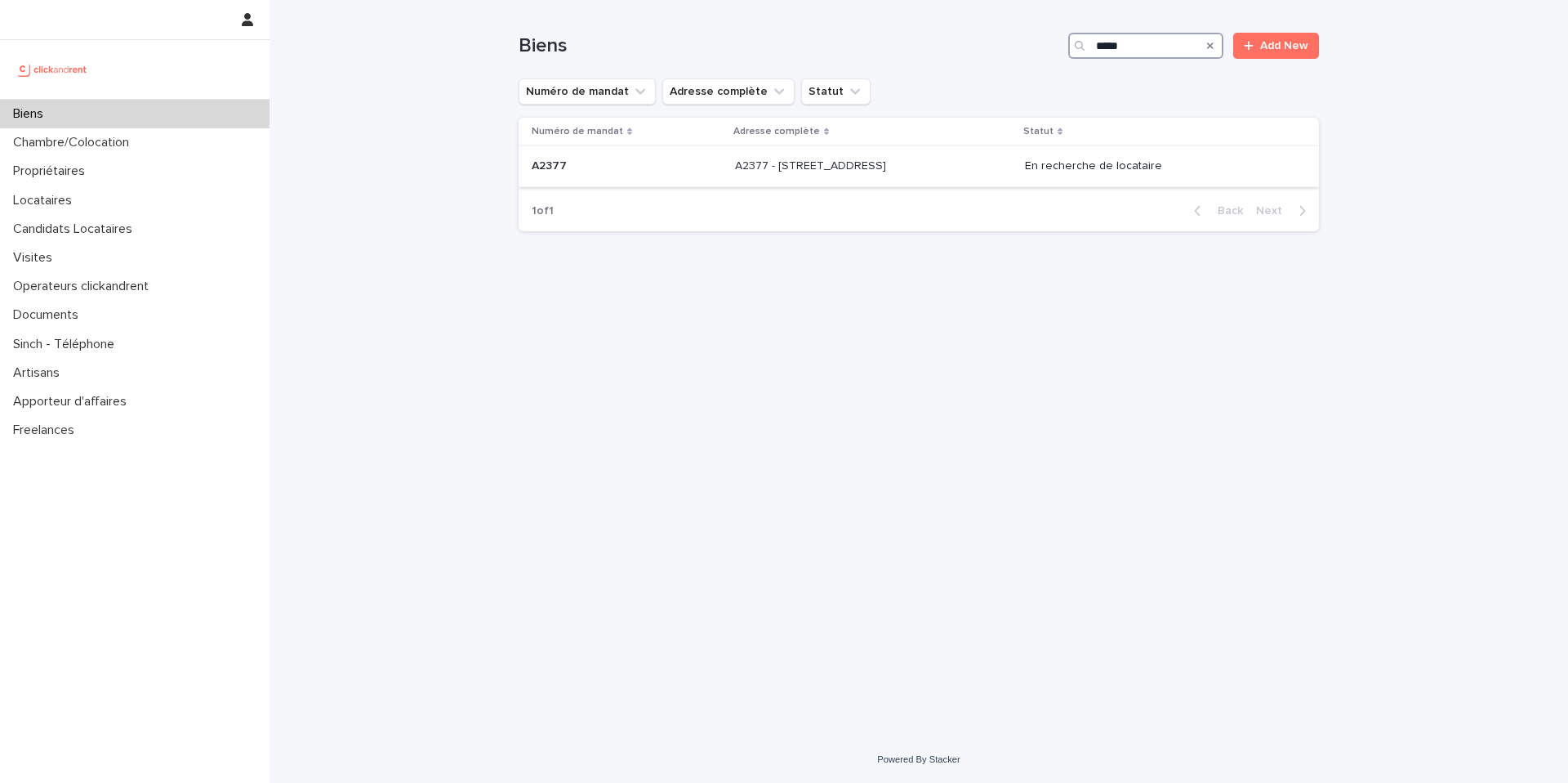
type input "*****"
click at [766, 174] on div "A2377 - 8 Boulevard d'Alsace Lorraine, Le Perreux-sur-Marne 94170 A2377 - 8 Bou…" at bounding box center [874, 166] width 277 height 27
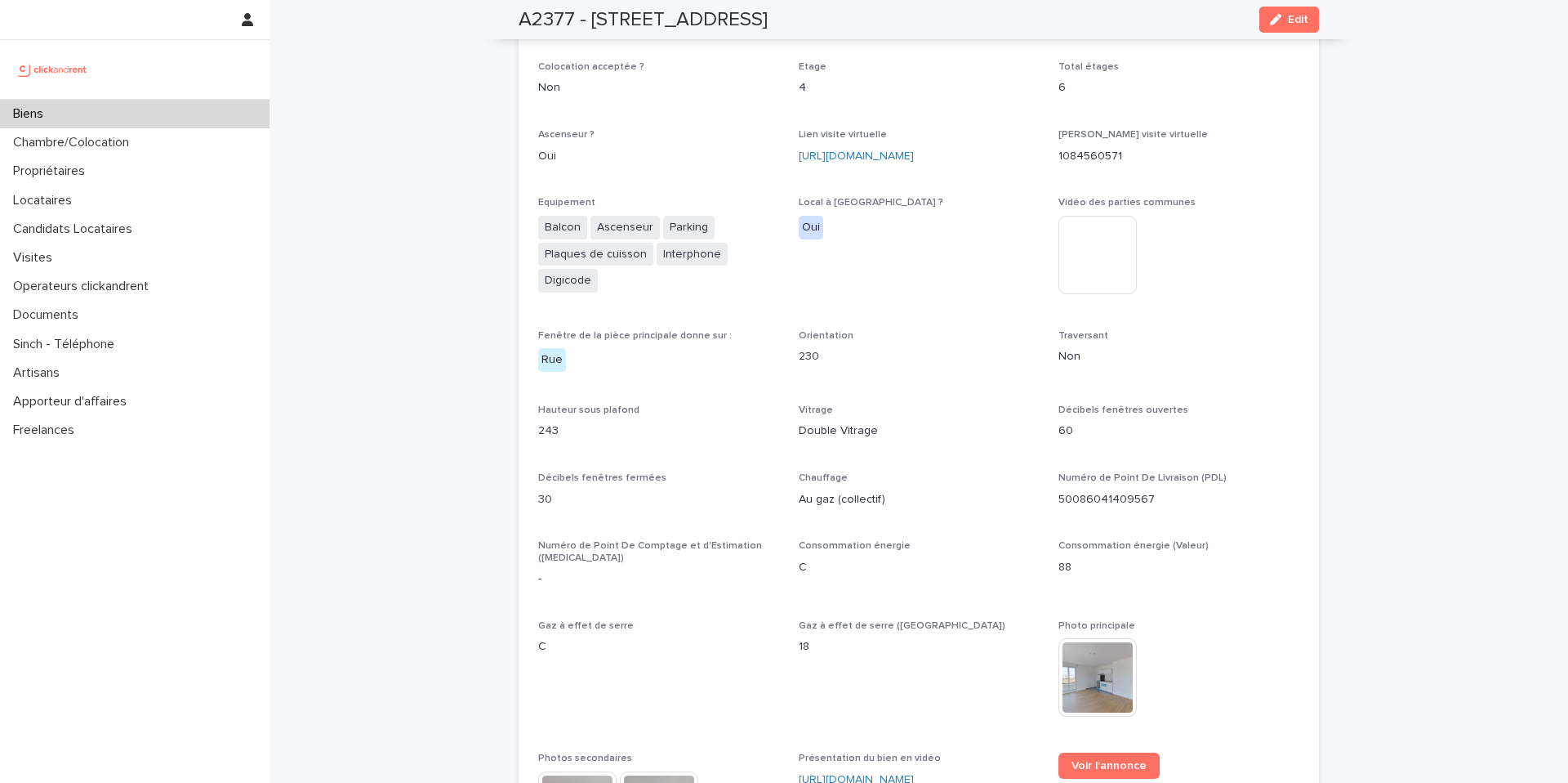
scroll to position [4447, 0]
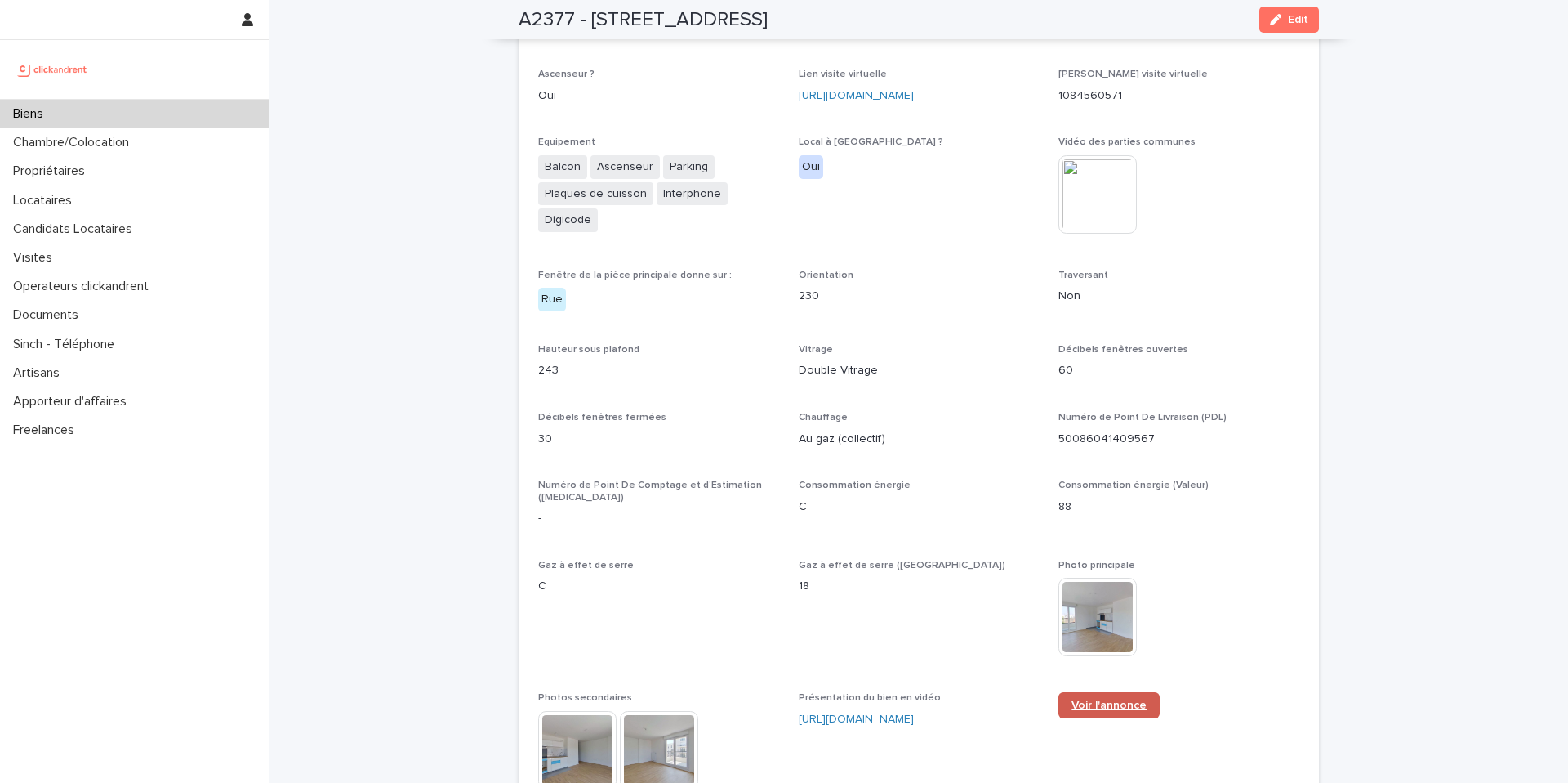
click at [1097, 692] on link "Voir l'annonce" at bounding box center [1109, 705] width 101 height 27
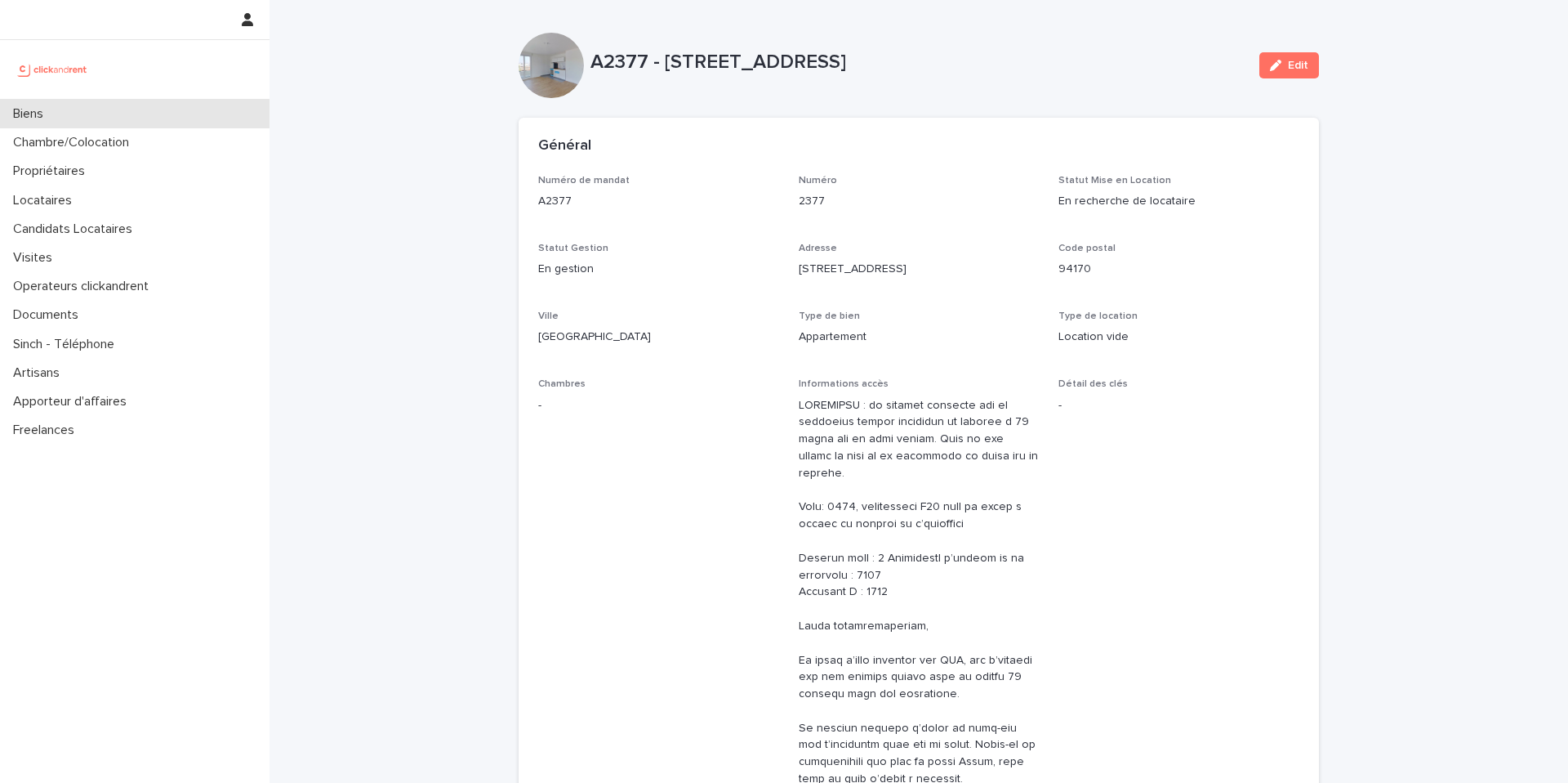
click at [98, 121] on div "Biens" at bounding box center [135, 114] width 269 height 28
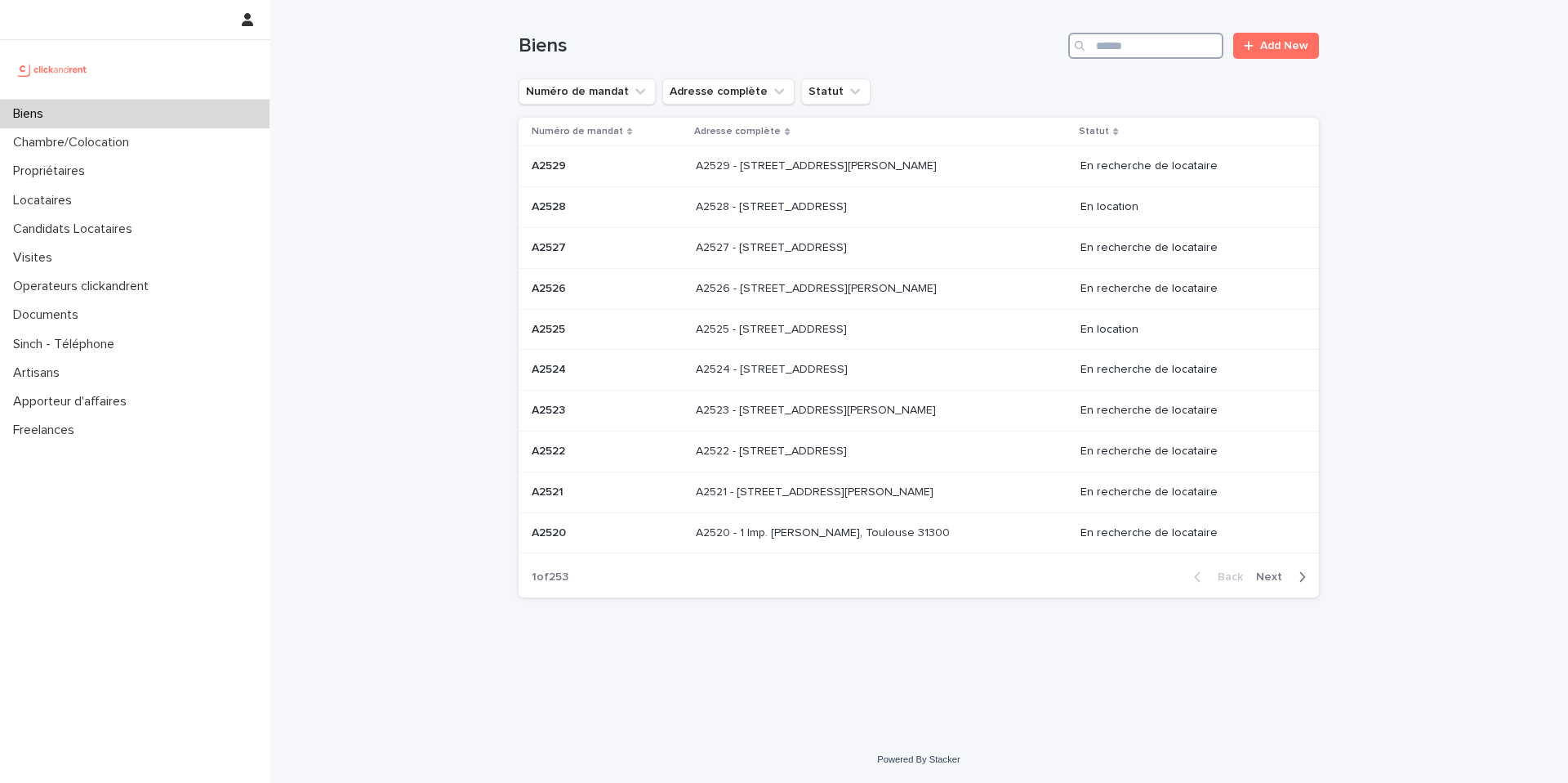
click at [1198, 47] on input "Search" at bounding box center [1146, 46] width 156 height 27
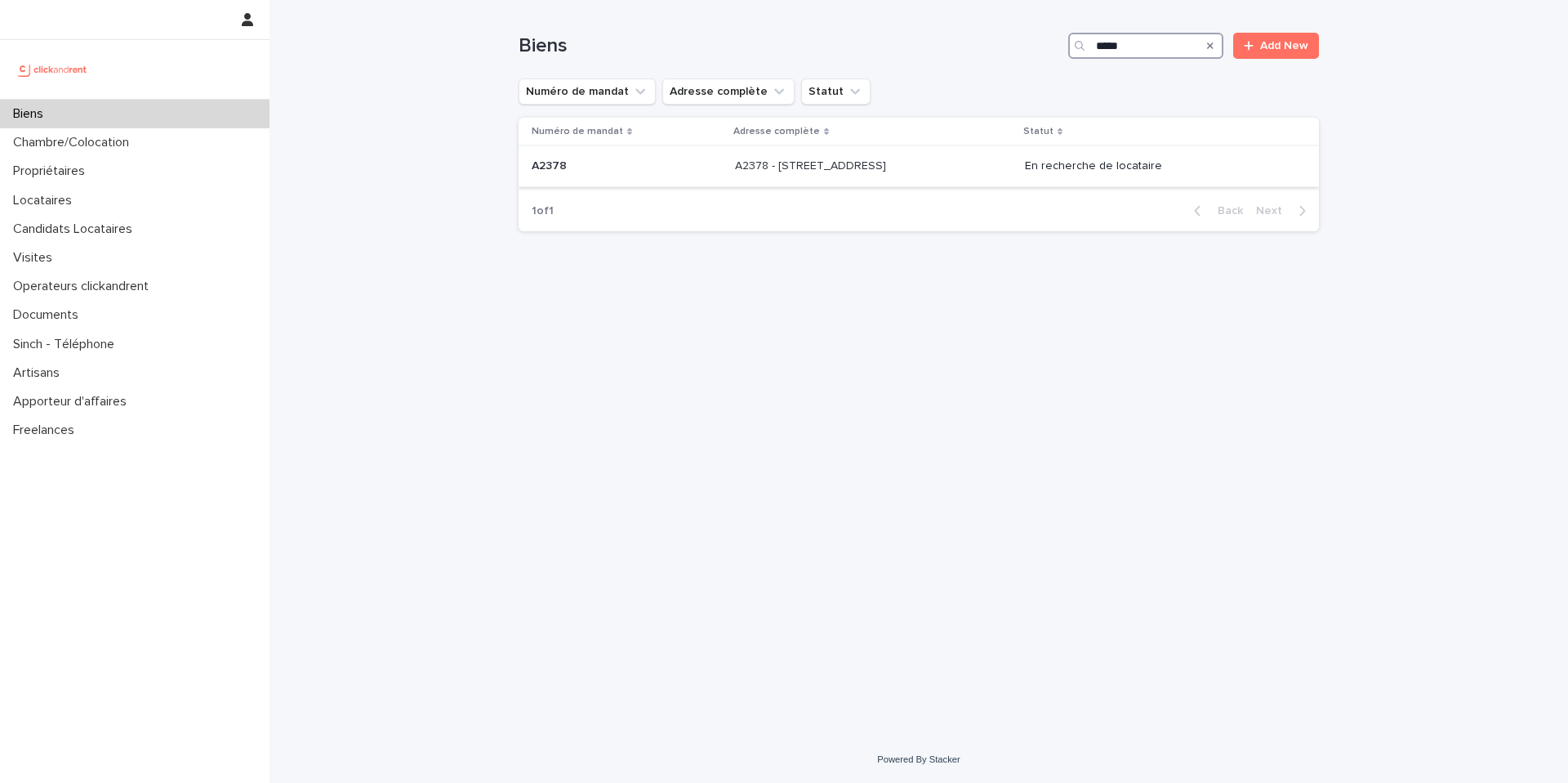
type input "*****"
click at [764, 158] on p "A2378 - [STREET_ADDRESS]" at bounding box center [812, 164] width 155 height 17
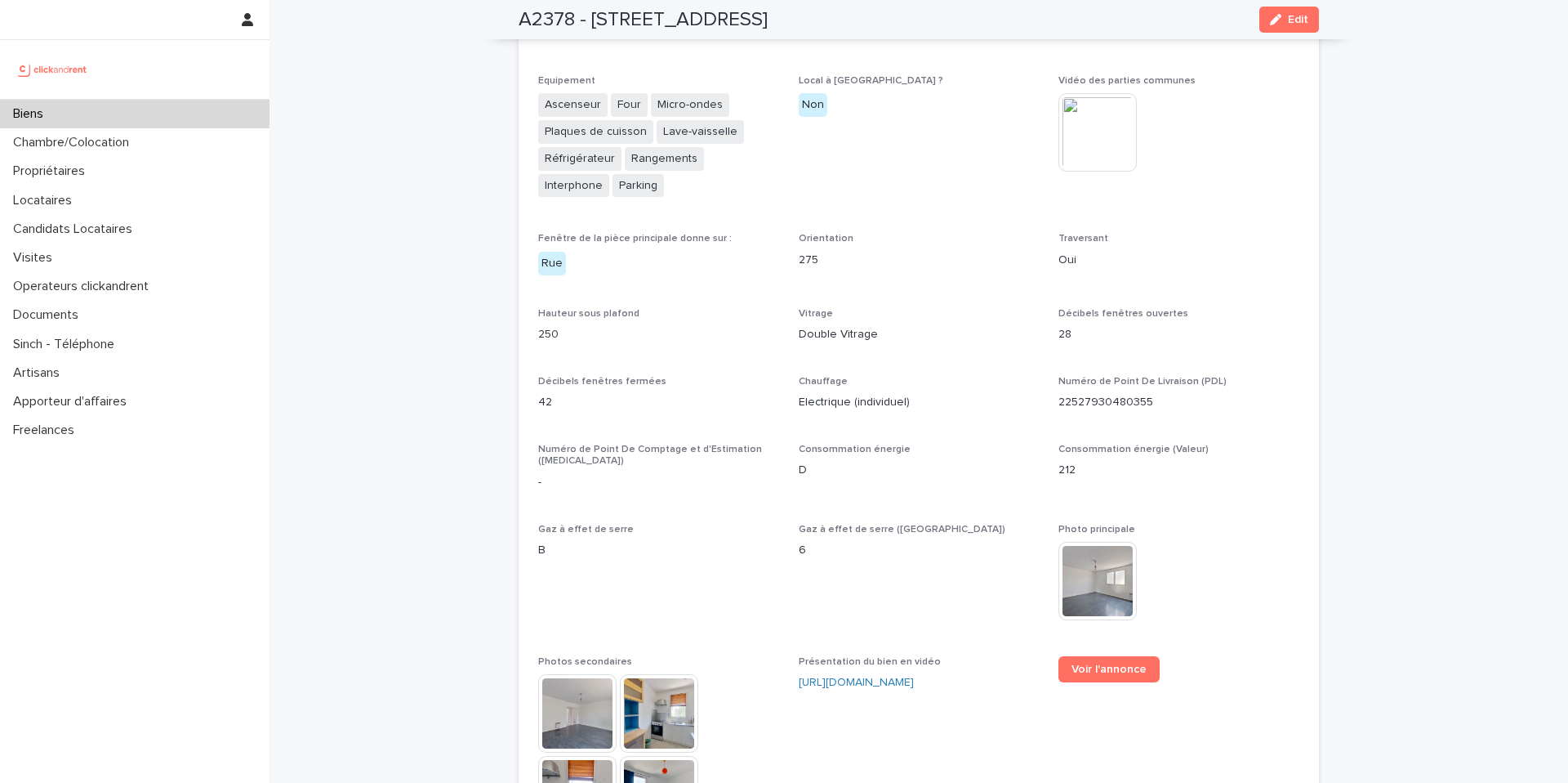
scroll to position [3758, 0]
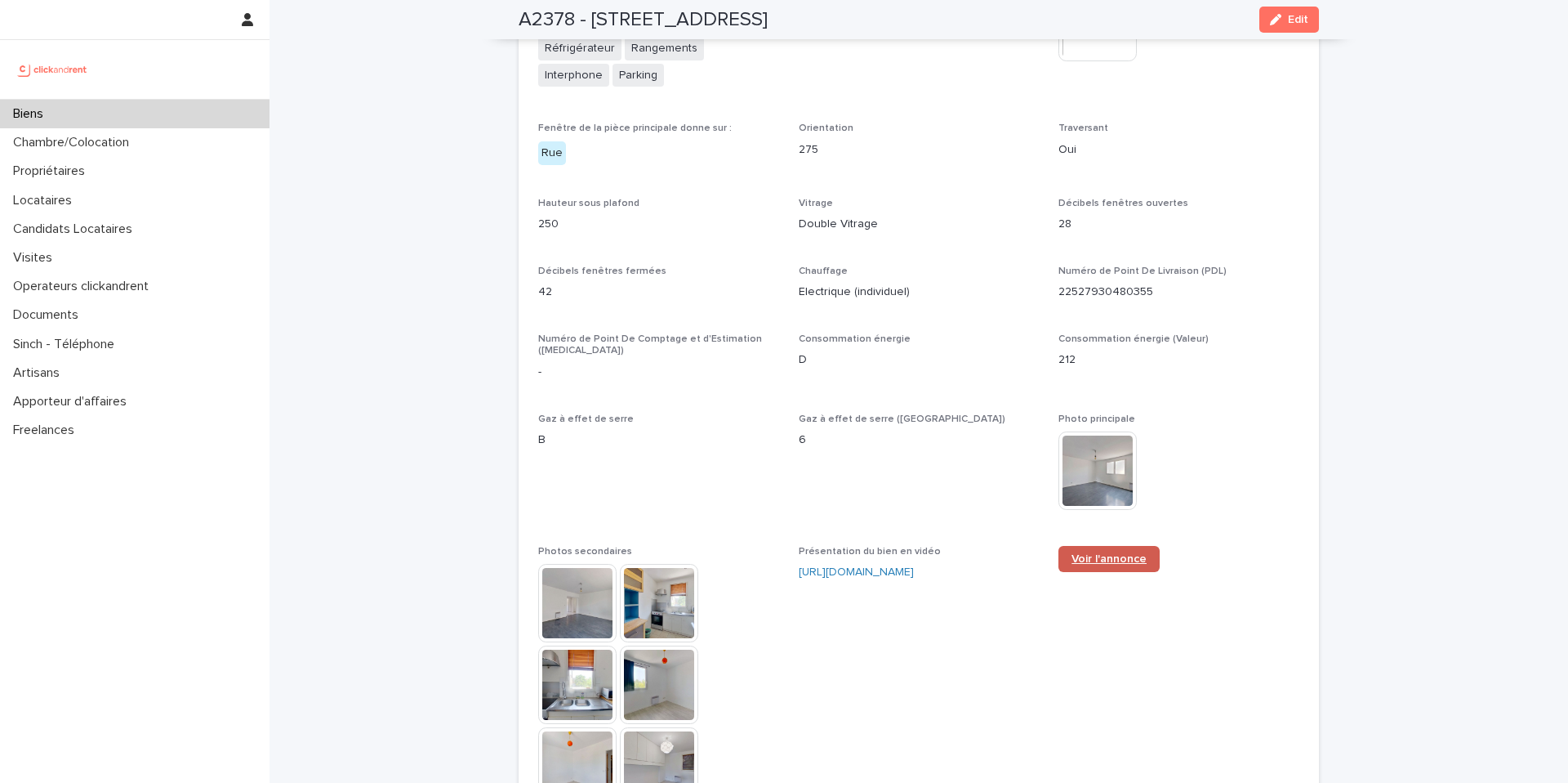
click at [1090, 547] on link "Voir l'annonce" at bounding box center [1109, 559] width 101 height 27
click at [630, 456] on span "Gaz à effet de serre B" at bounding box center [658, 470] width 241 height 113
